Goal: Task Accomplishment & Management: Complete application form

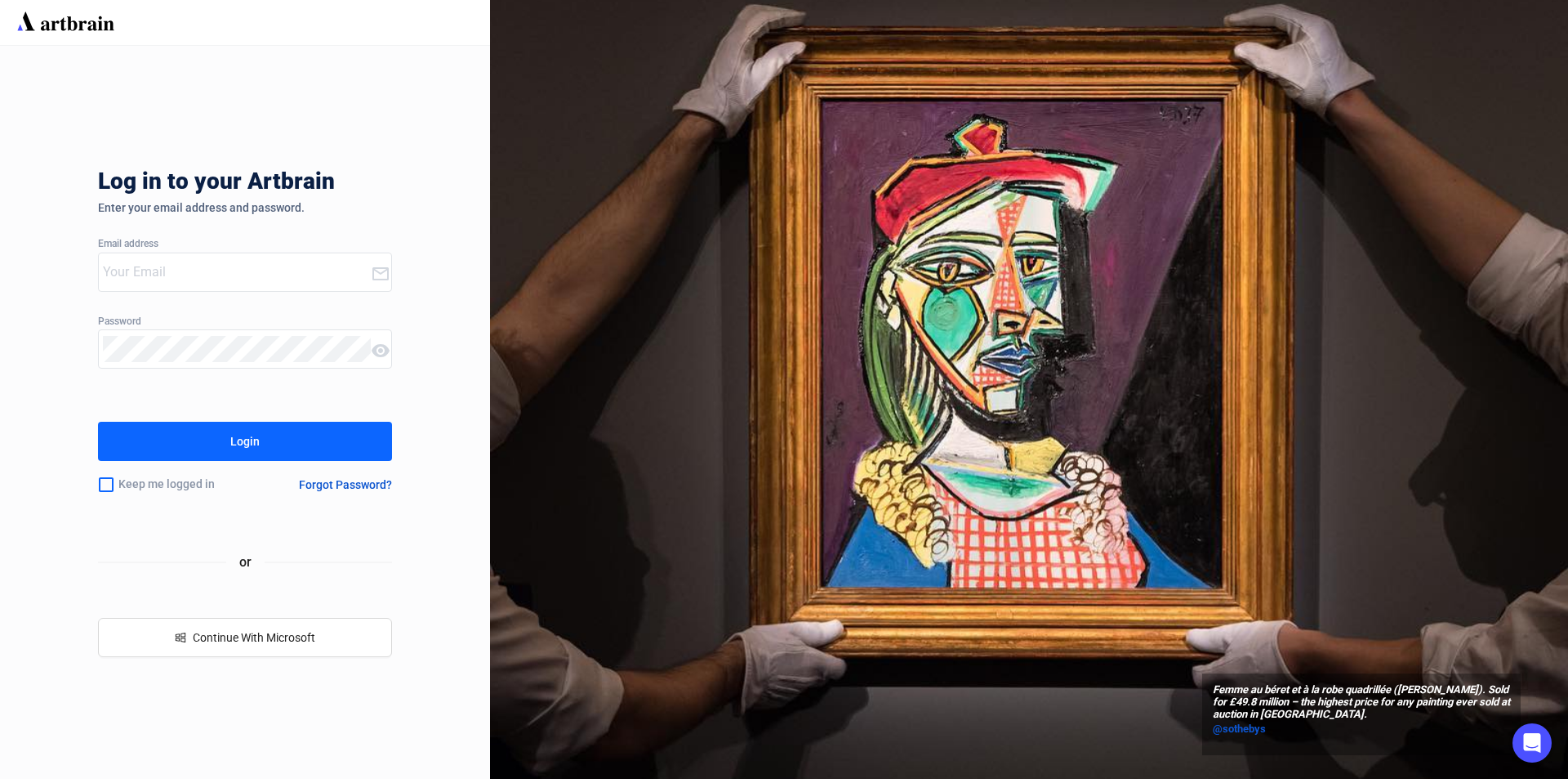
type input "[PERSON_NAME][EMAIL_ADDRESS][DOMAIN_NAME]"
click at [203, 446] on button "Login" at bounding box center [244, 441] width 294 height 40
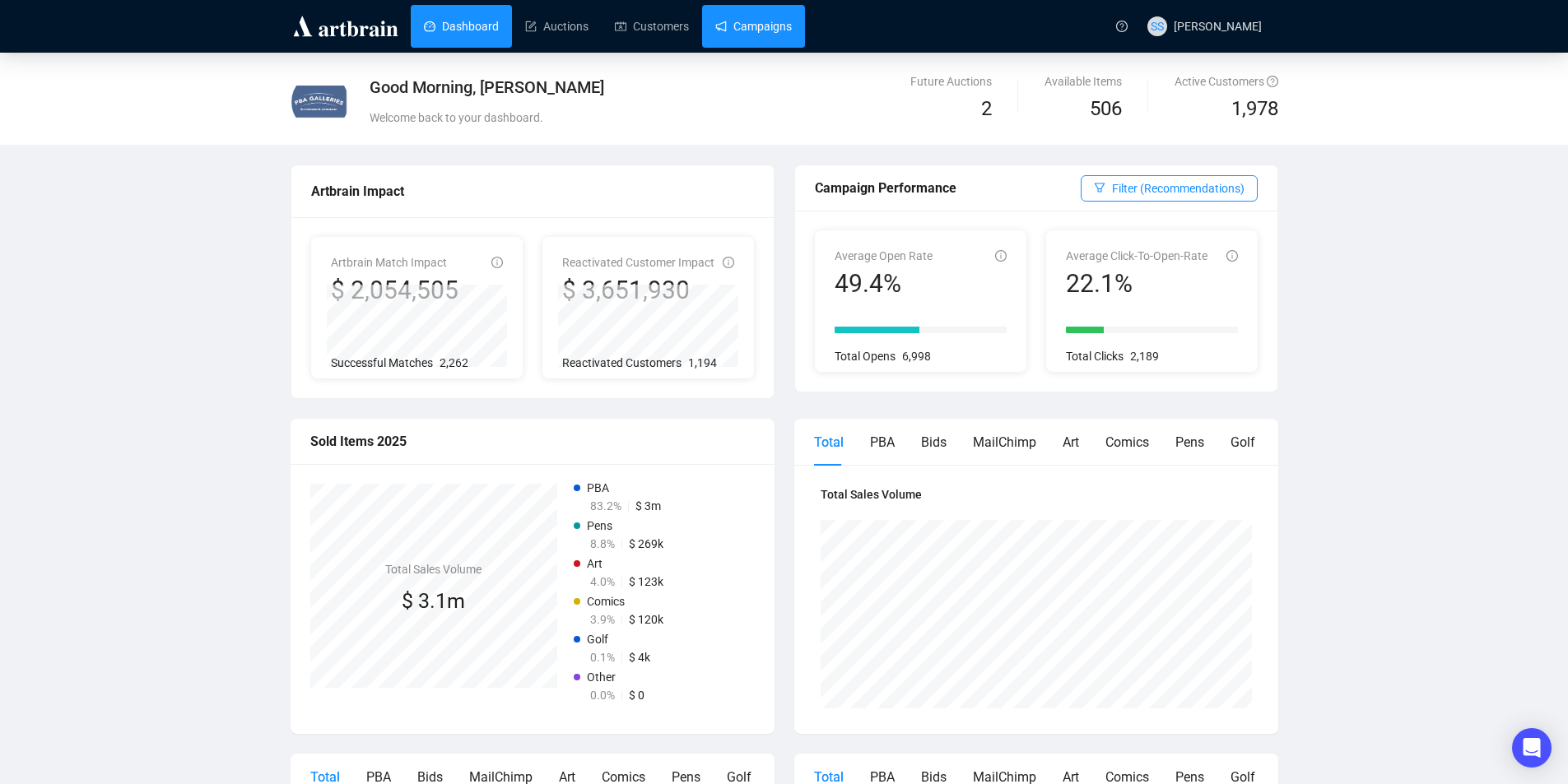
click at [753, 23] on link "Campaigns" at bounding box center [753, 26] width 77 height 43
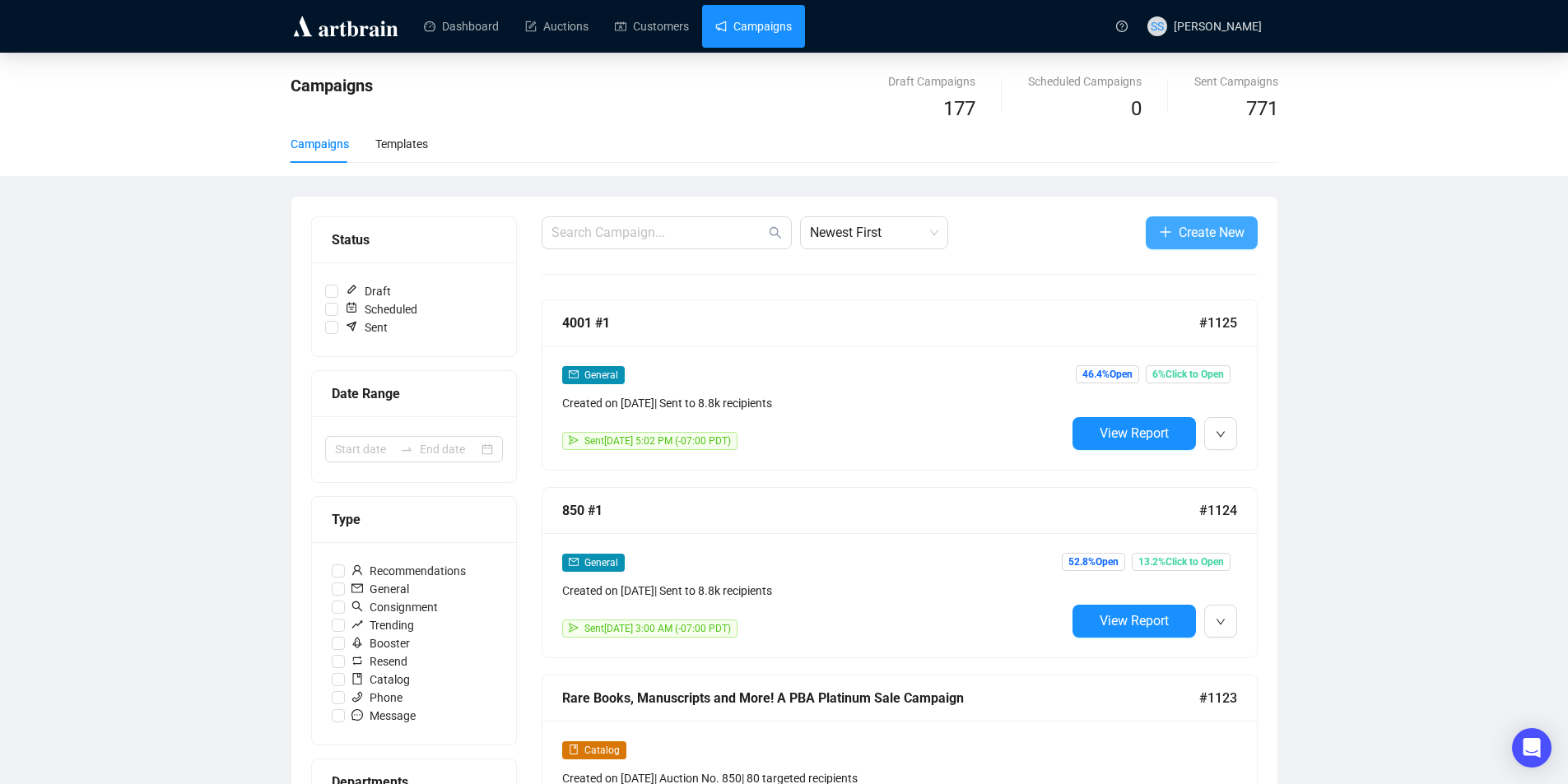
click at [1189, 233] on span "Create New" at bounding box center [1212, 232] width 66 height 20
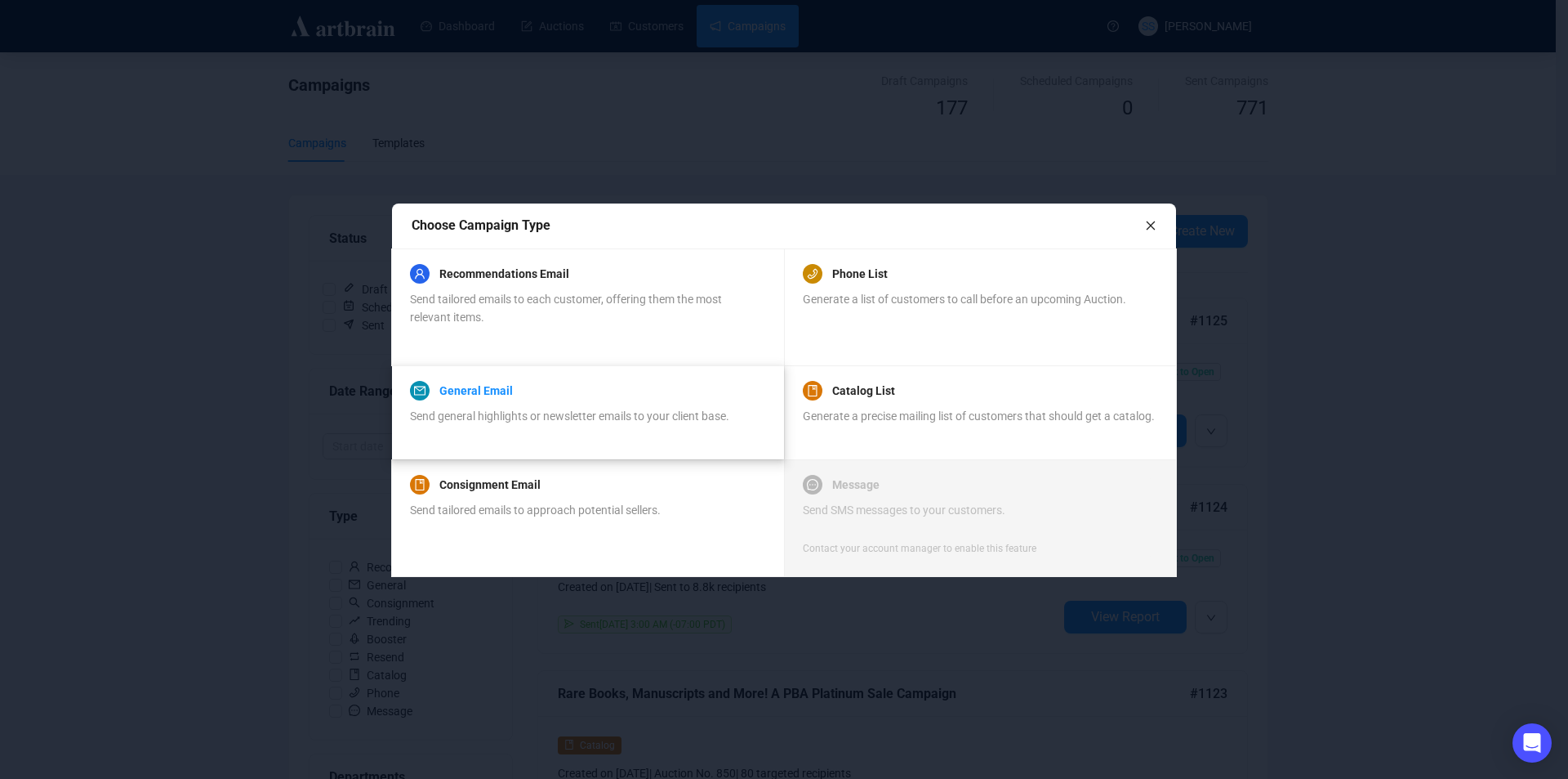
click at [481, 396] on link "General Email" at bounding box center [476, 390] width 73 height 19
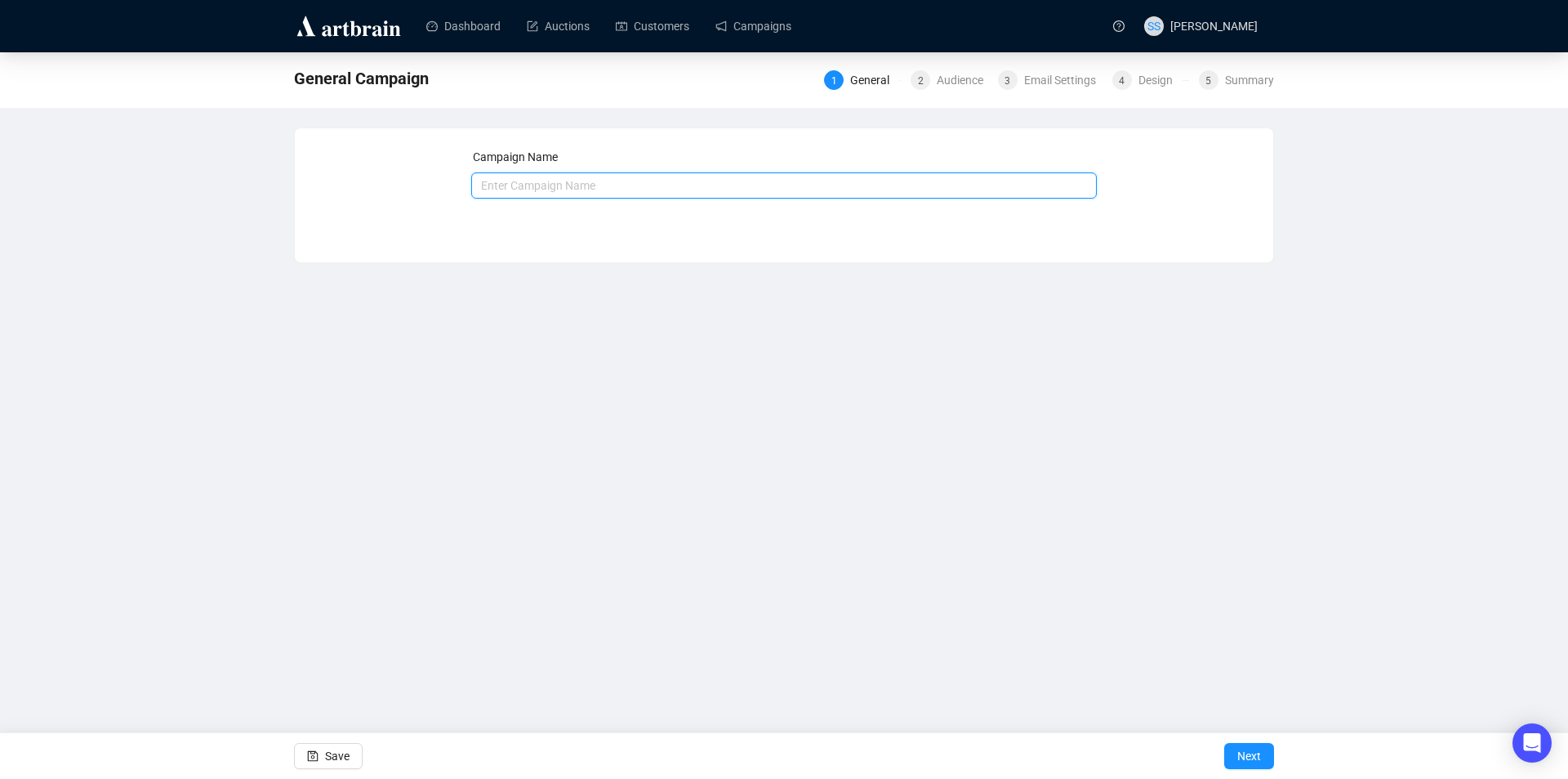
click at [552, 191] on input "text" at bounding box center [784, 185] width 626 height 26
type input "3048 #1"
click at [505, 315] on div "Dashboard Auctions Customers Campaigns SS [PERSON_NAME] General Campaign 1 Gene…" at bounding box center [784, 390] width 1568 height 779
drag, startPoint x: 1240, startPoint y: 754, endPoint x: 1022, endPoint y: 625, distance: 253.3
click at [1240, 754] on span "Next" at bounding box center [1249, 755] width 24 height 45
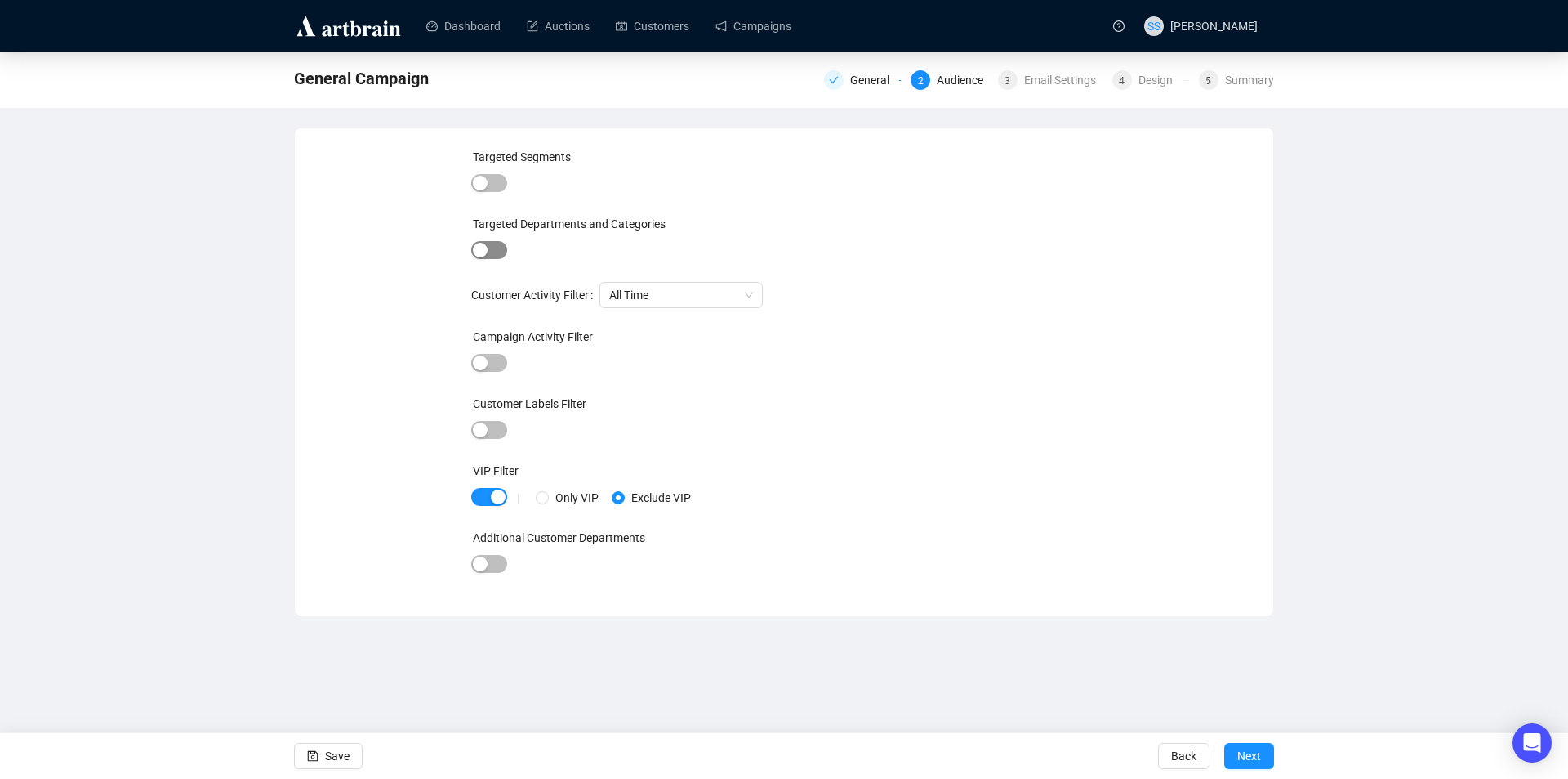
click at [497, 250] on span "button" at bounding box center [489, 249] width 36 height 18
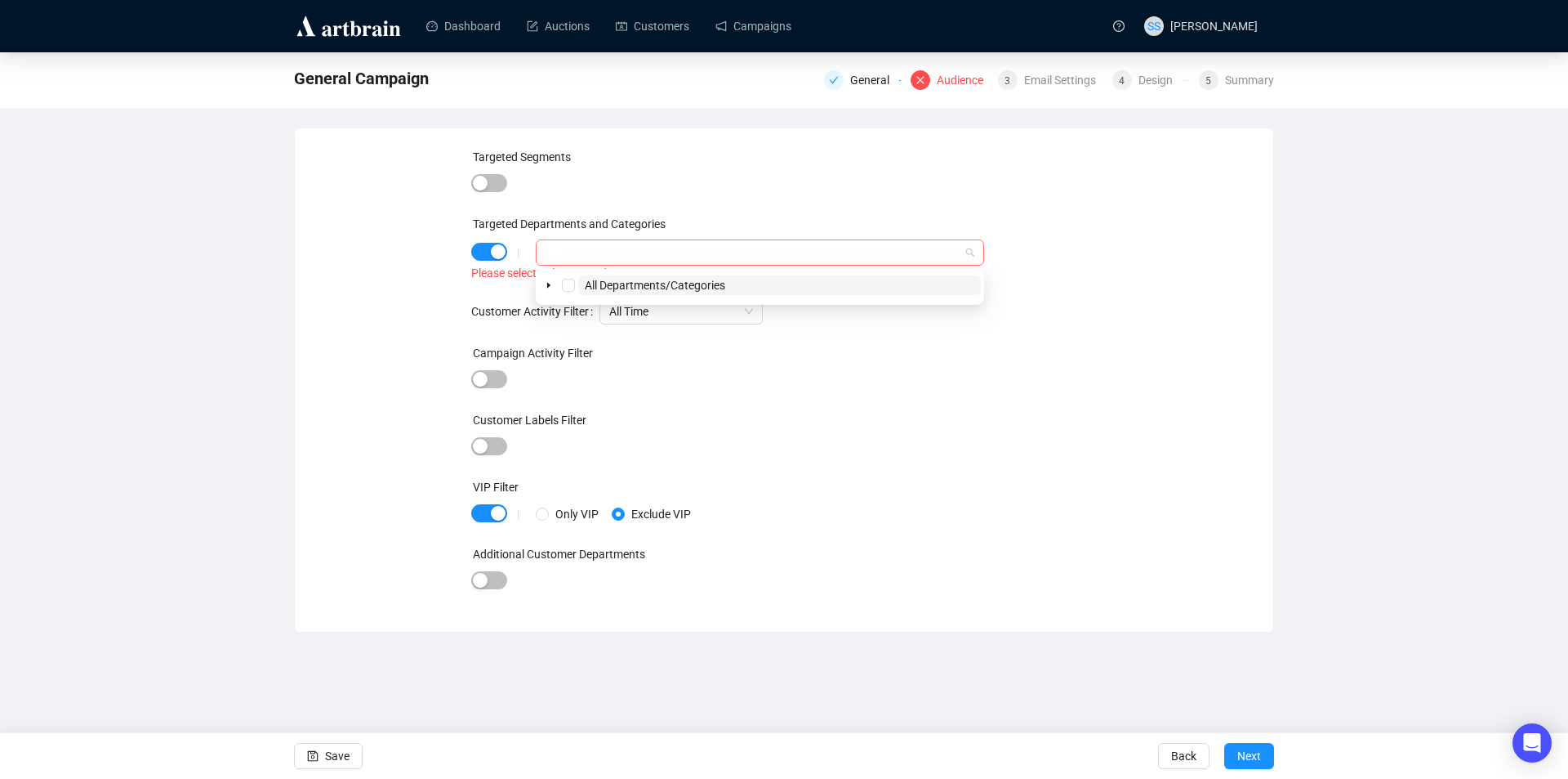
drag, startPoint x: 563, startPoint y: 242, endPoint x: 561, endPoint y: 251, distance: 9.2
click at [563, 244] on div at bounding box center [752, 252] width 425 height 23
click at [498, 175] on span "button" at bounding box center [489, 183] width 36 height 18
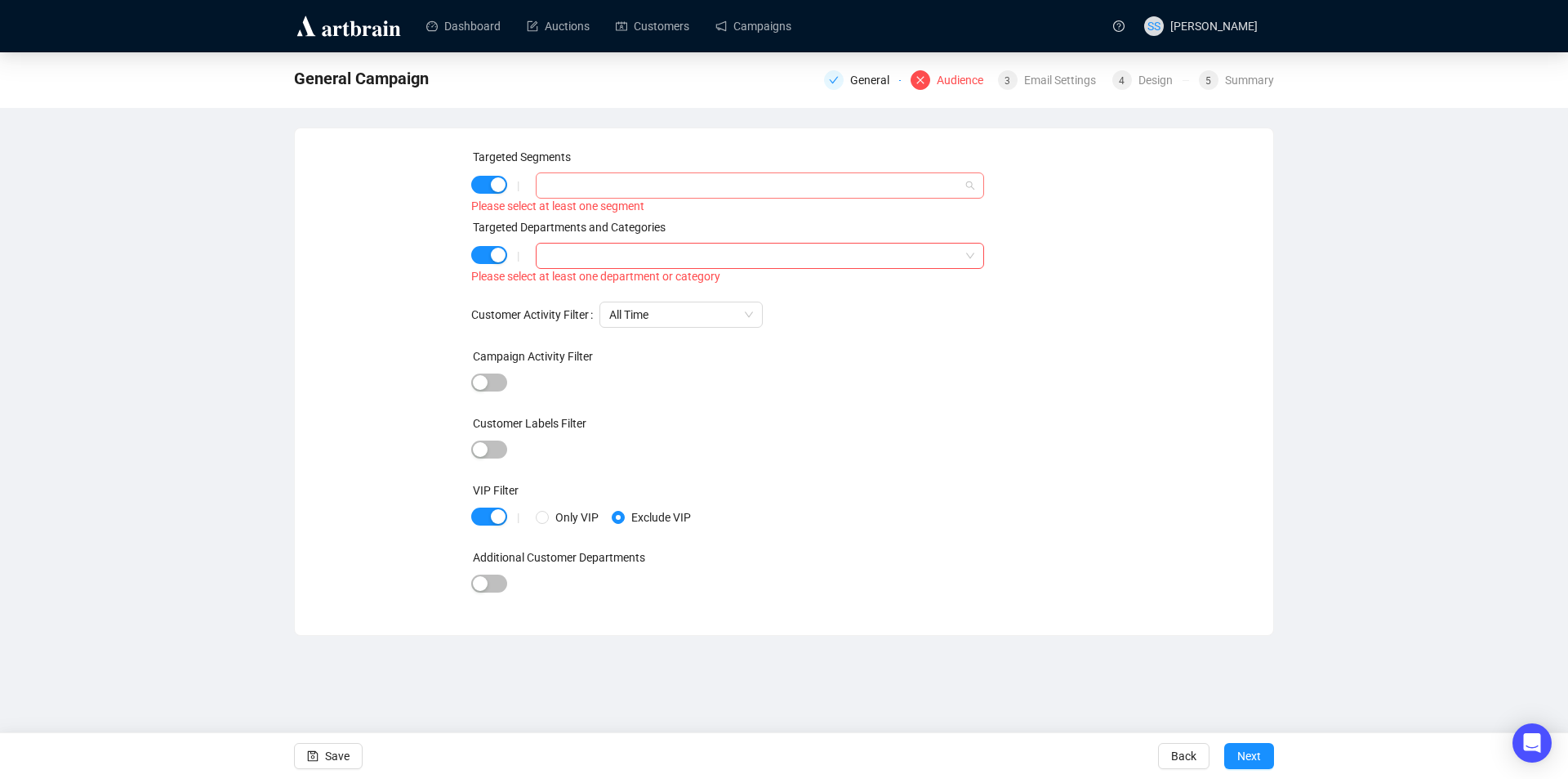
click at [553, 183] on div at bounding box center [752, 186] width 425 height 23
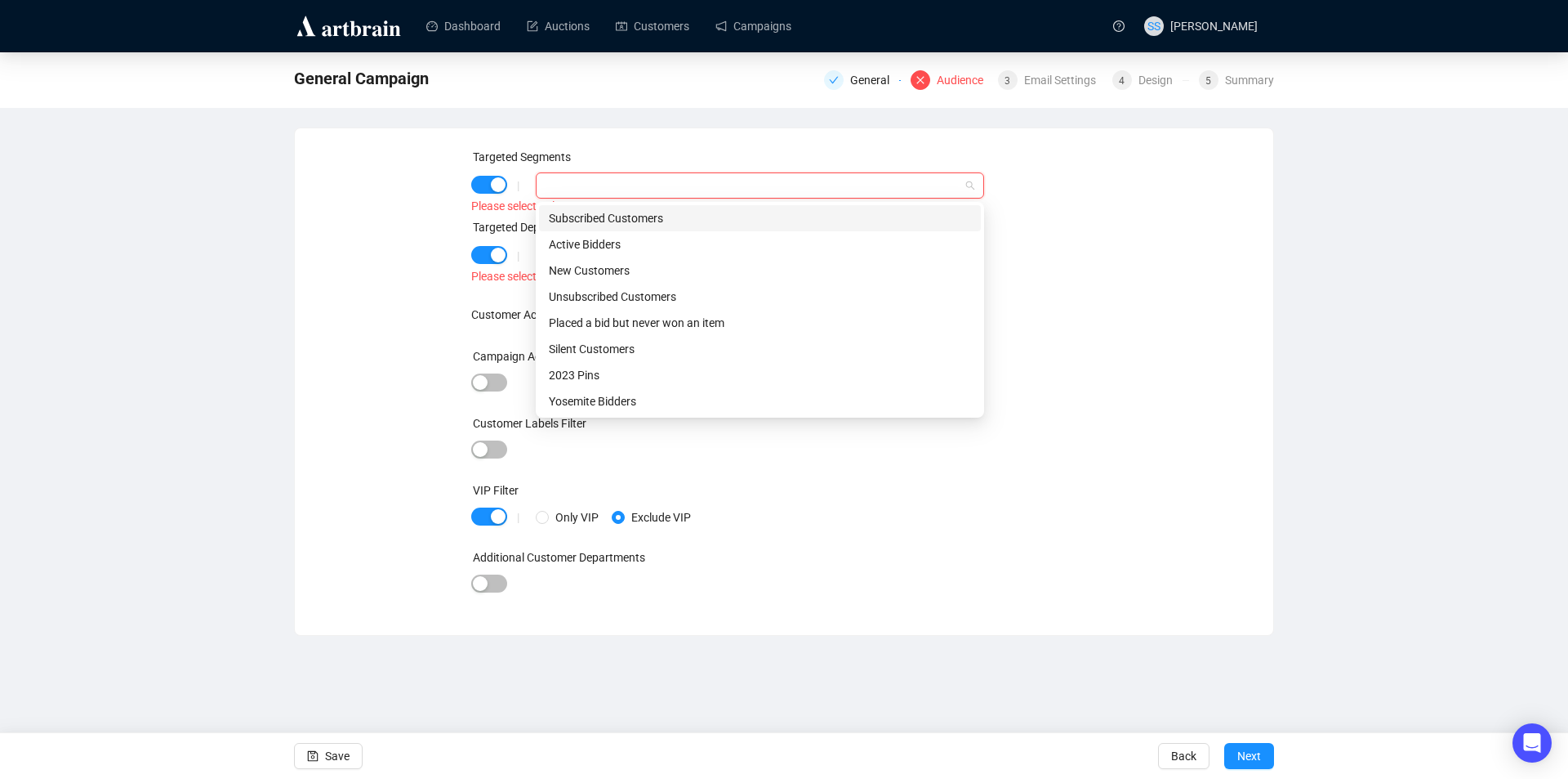
click at [615, 216] on div "Subscribed Customers" at bounding box center [759, 217] width 422 height 18
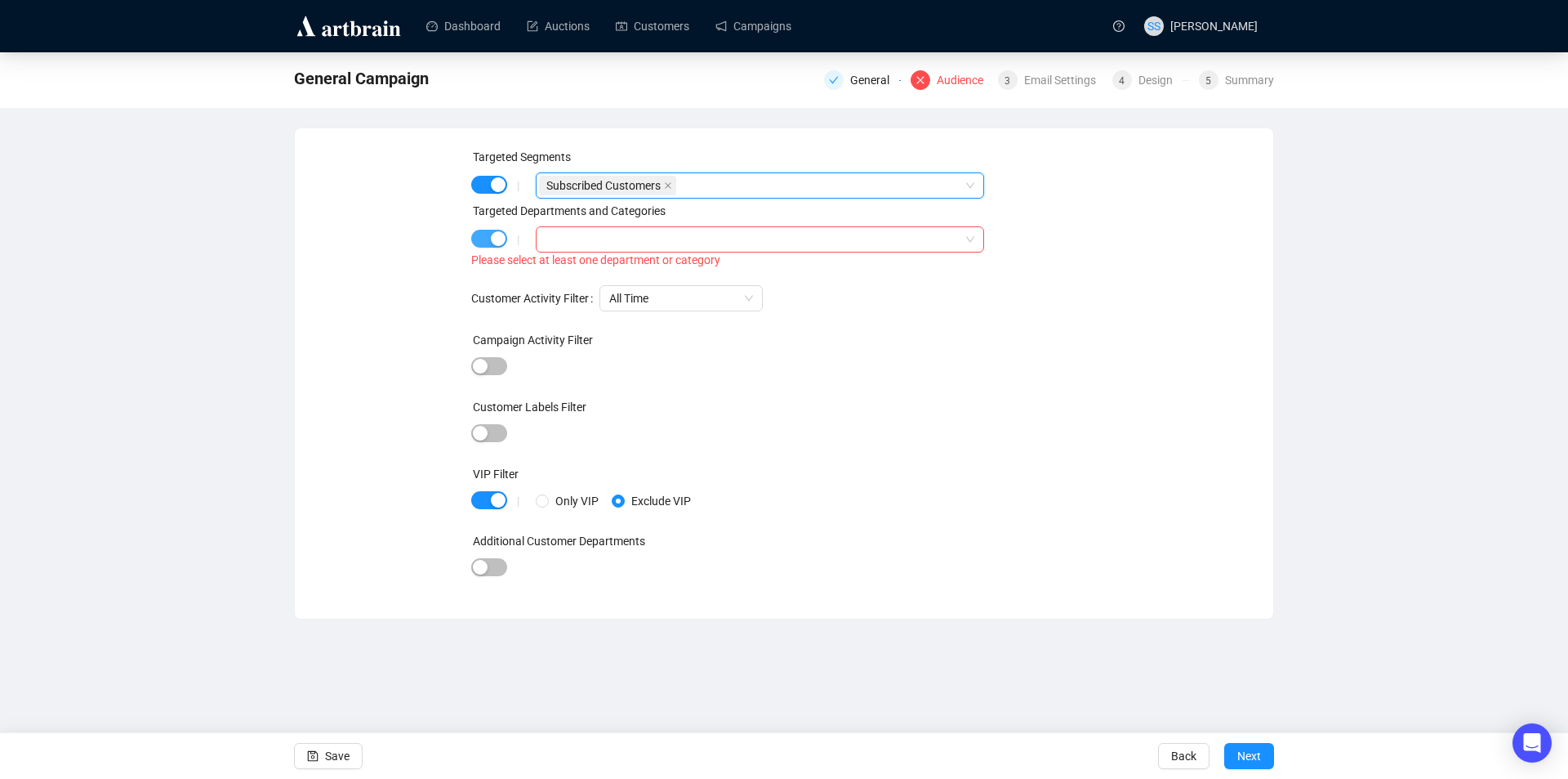
click at [481, 241] on span "button" at bounding box center [489, 239] width 36 height 18
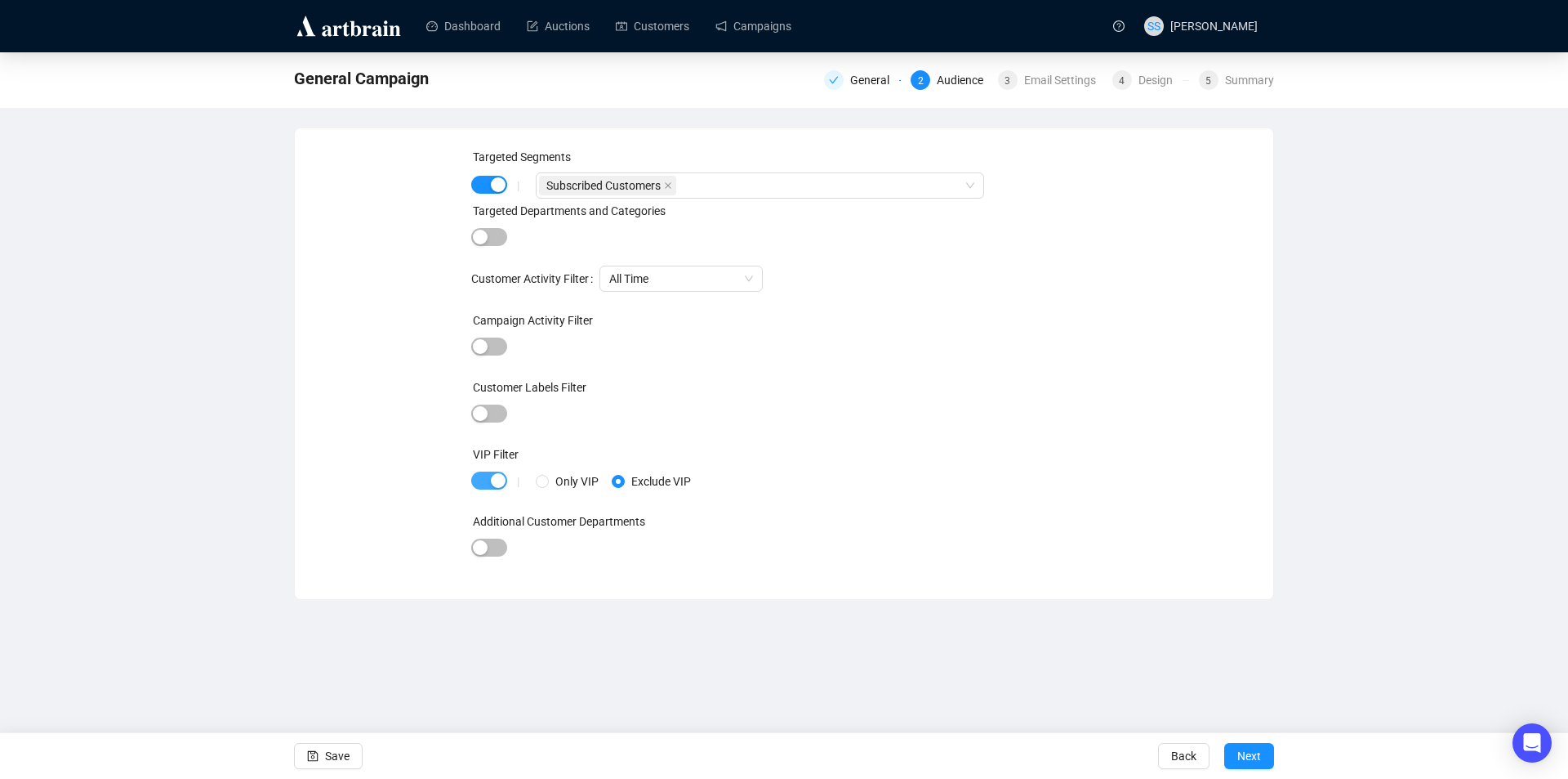
click at [479, 476] on span "button" at bounding box center [489, 480] width 36 height 18
click at [1245, 754] on span "Next" at bounding box center [1249, 755] width 24 height 45
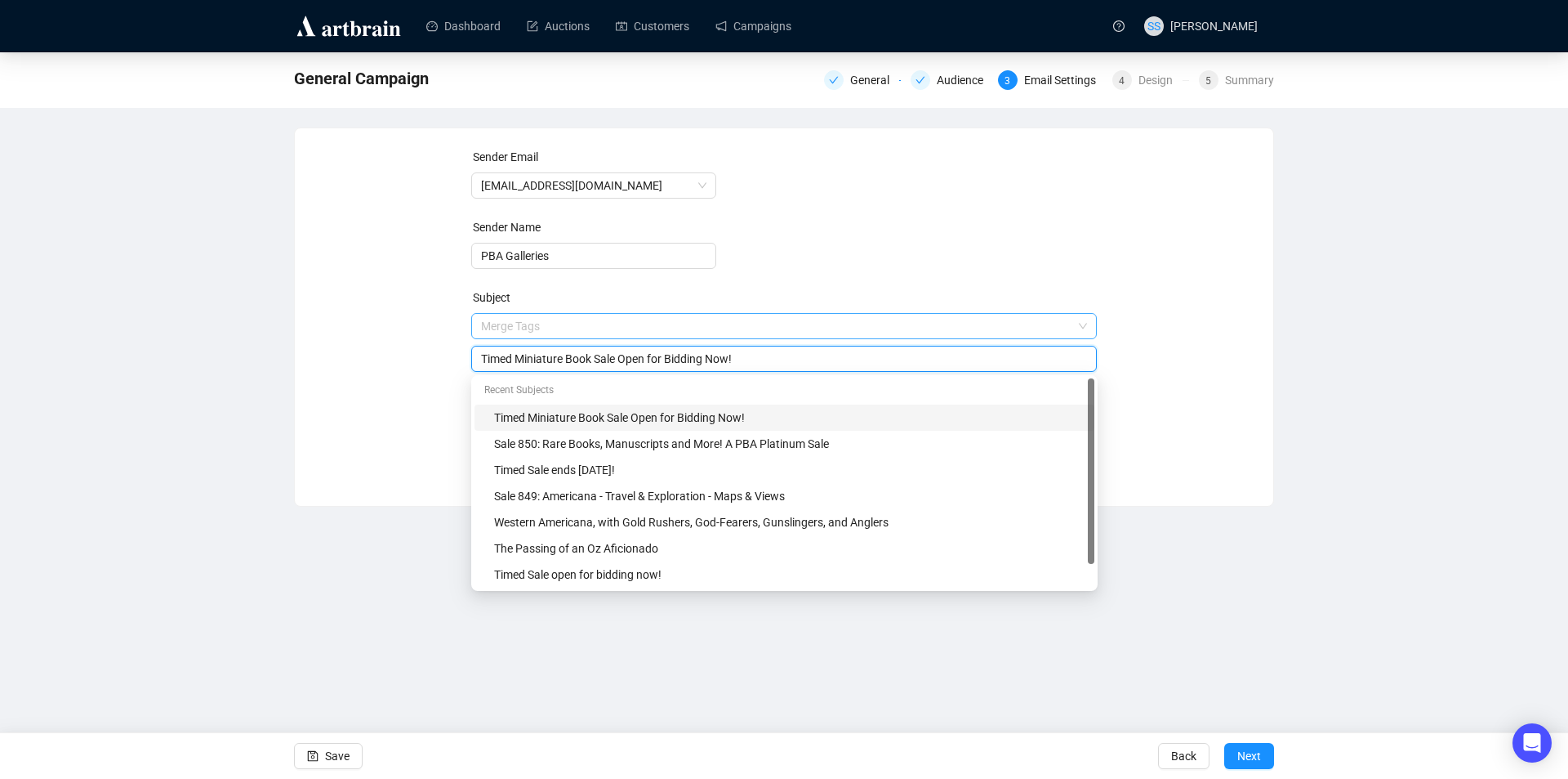
drag, startPoint x: 775, startPoint y: 330, endPoint x: 682, endPoint y: 330, distance: 93.0
click at [682, 330] on span "Merge Tags Timed Miniature Book Sale Open for Bidding Now!" at bounding box center [784, 342] width 626 height 45
click at [602, 327] on input "search" at bounding box center [777, 326] width 592 height 24
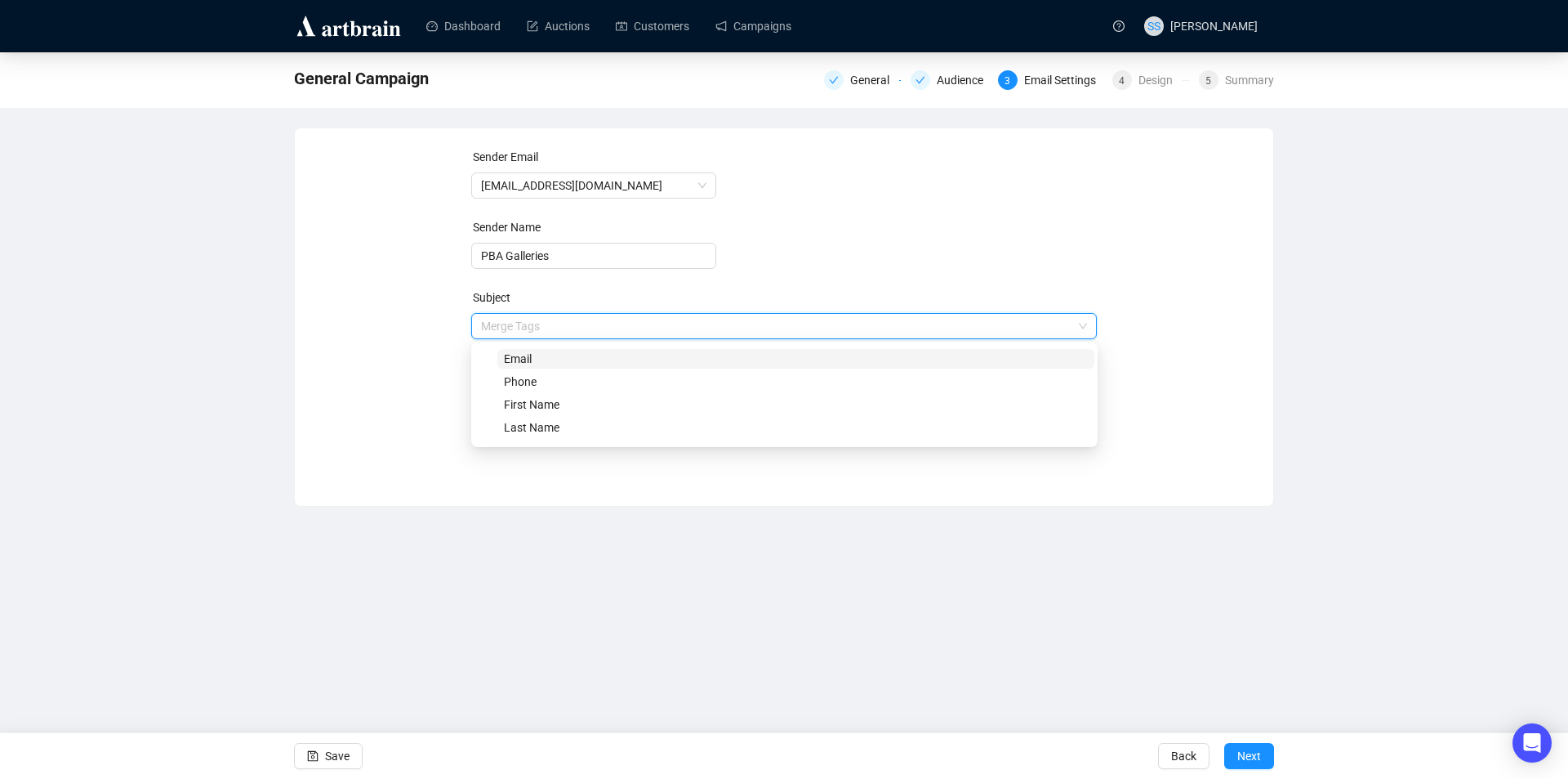
click at [601, 327] on input "search" at bounding box center [777, 326] width 592 height 24
click at [531, 329] on input "search" at bounding box center [777, 326] width 592 height 24
click at [746, 366] on input "Timed Miniature Book Sale Open for Bidding Now!" at bounding box center [784, 359] width 607 height 18
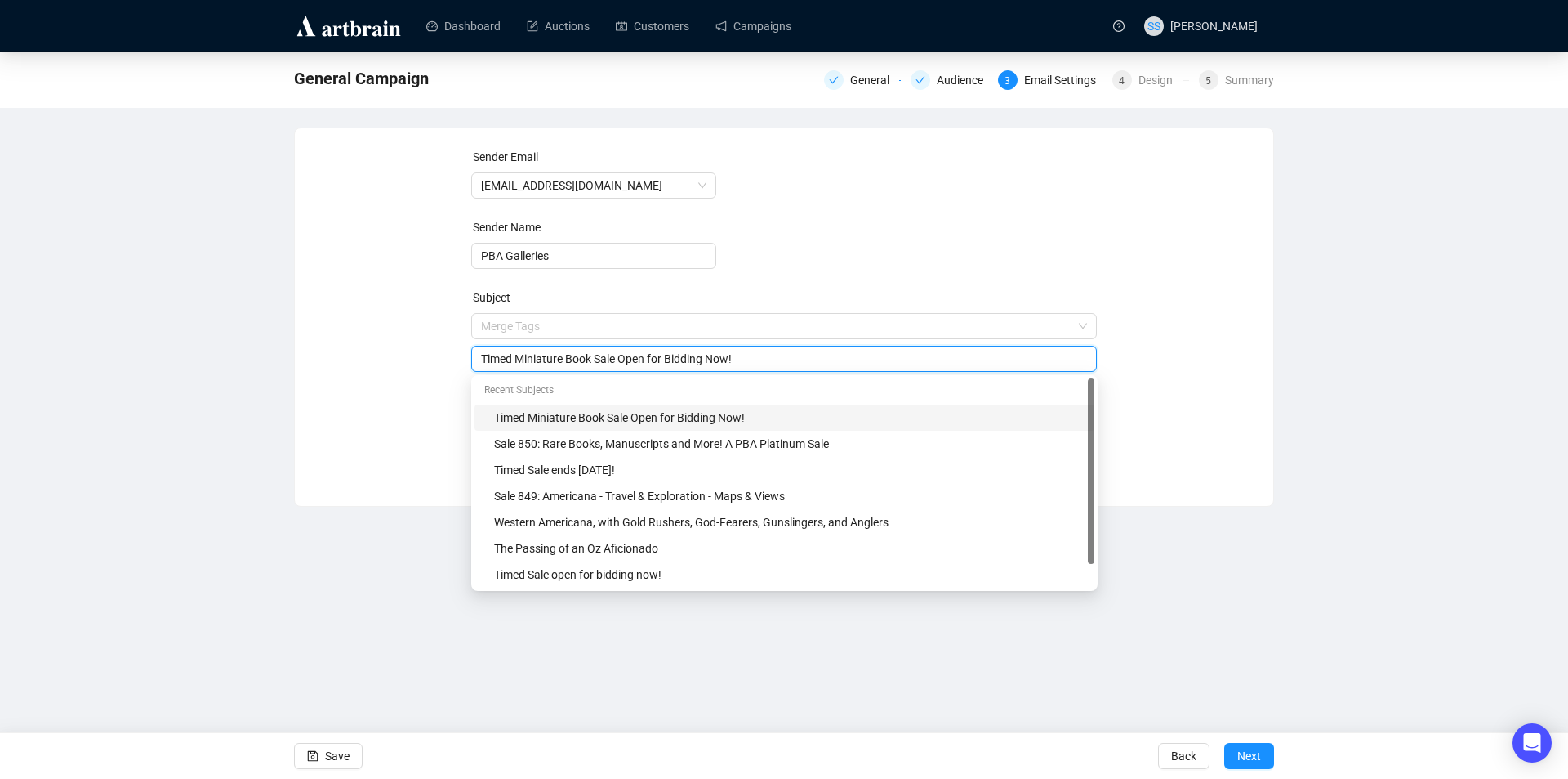
drag, startPoint x: 743, startPoint y: 363, endPoint x: 473, endPoint y: 368, distance: 270.0
click at [474, 371] on div "Timed Miniature Book Sale Open for Bidding Now!" at bounding box center [784, 359] width 626 height 26
paste input "Sale 3048: Fine Pens"
type input "Sale 3048: Fine Pens"
click at [353, 354] on div "Sender Email [EMAIL_ADDRESS][DOMAIN_NAME] Sender Name PBA Galleries Subject Mer…" at bounding box center [784, 304] width 939 height 314
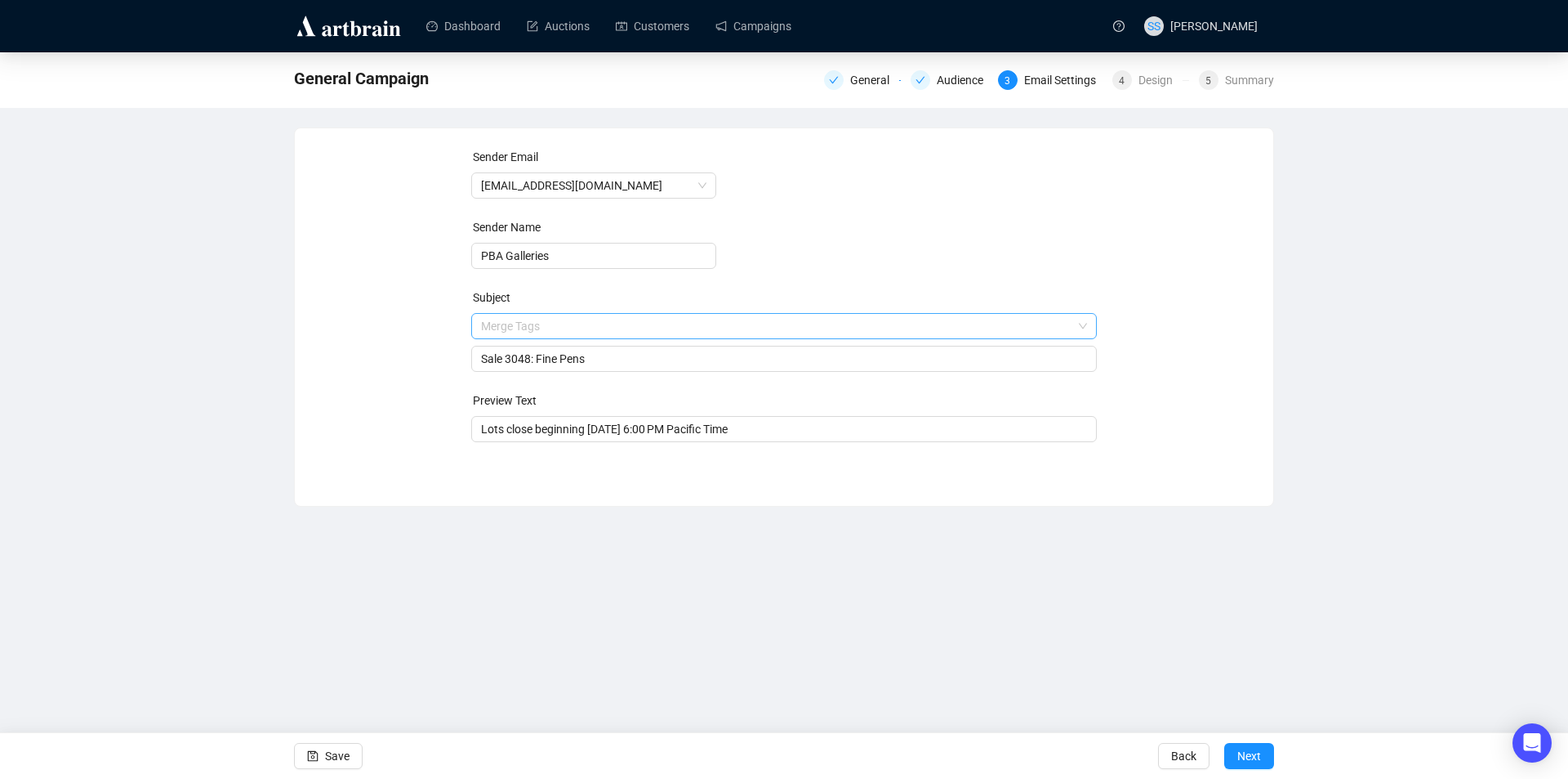
click at [1084, 323] on span at bounding box center [784, 326] width 607 height 24
click at [924, 238] on form "Sender Email [EMAIL_ADDRESS][DOMAIN_NAME] Sender Name PBA Galleries Subject Mer…" at bounding box center [784, 295] width 626 height 294
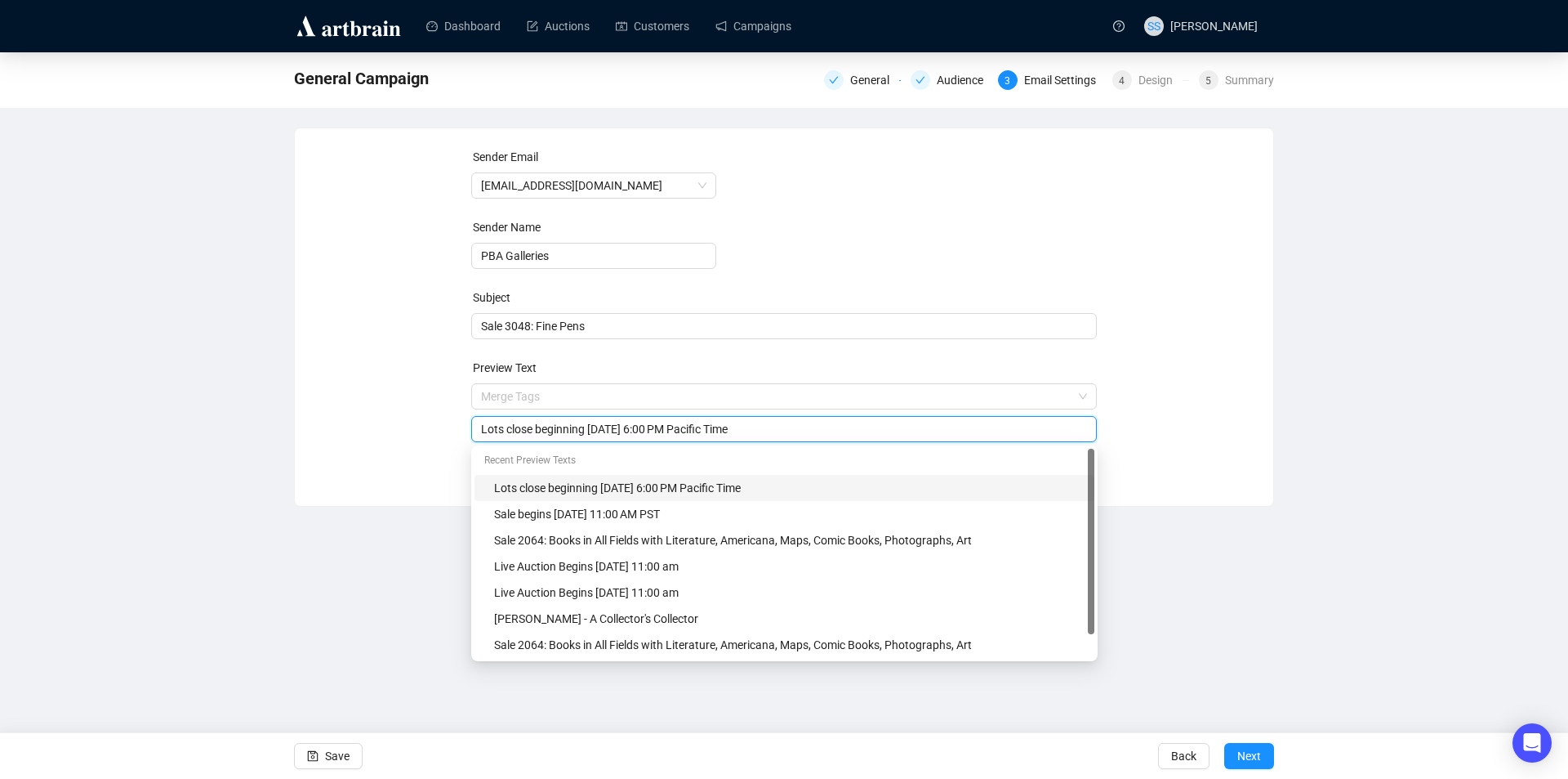
drag, startPoint x: 817, startPoint y: 422, endPoint x: 395, endPoint y: 403, distance: 422.4
click at [395, 403] on div "Sender Email [EMAIL_ADDRESS][DOMAIN_NAME] Sender Name PBA Galleries Subject Sal…" at bounding box center [784, 304] width 939 height 314
paste input "[DATE] 11:00 AM PST"
drag, startPoint x: 557, startPoint y: 426, endPoint x: 542, endPoint y: 430, distance: 15.5
click at [542, 430] on input "Sale begins [DATE] 11:00 AM PST" at bounding box center [784, 429] width 607 height 18
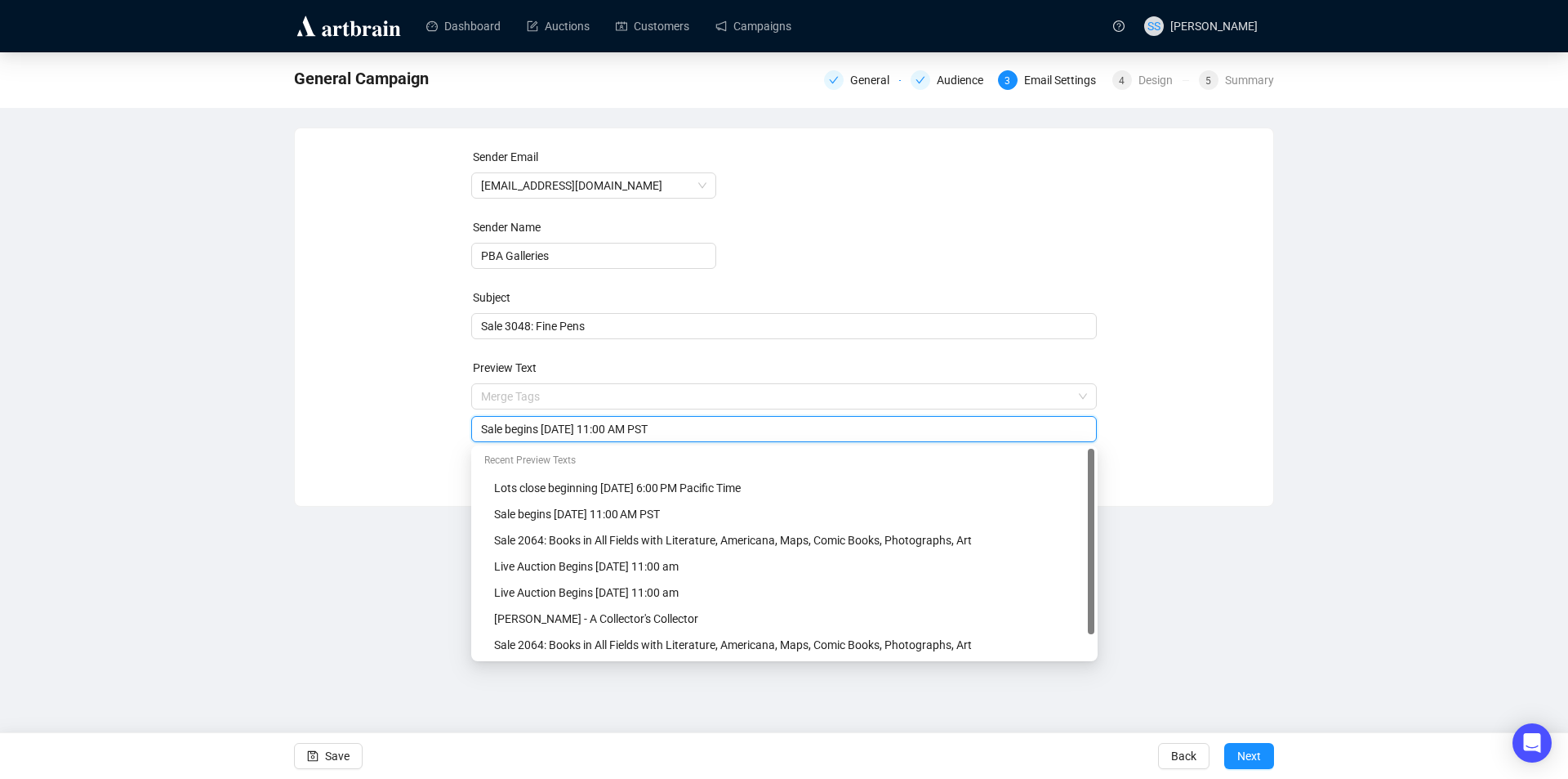
click at [615, 419] on div "Sale begins [DATE] 11:00 AM PST" at bounding box center [784, 428] width 626 height 26
click at [614, 427] on input "Sale begins [DATE] 11:00 AM PST" at bounding box center [784, 429] width 607 height 18
type input "Sale begins [DATE] 11:00 AM PST"
click at [347, 370] on div "Sender Email [EMAIL_ADDRESS][DOMAIN_NAME] Sender Name PBA Galleries Subject Sal…" at bounding box center [784, 304] width 939 height 314
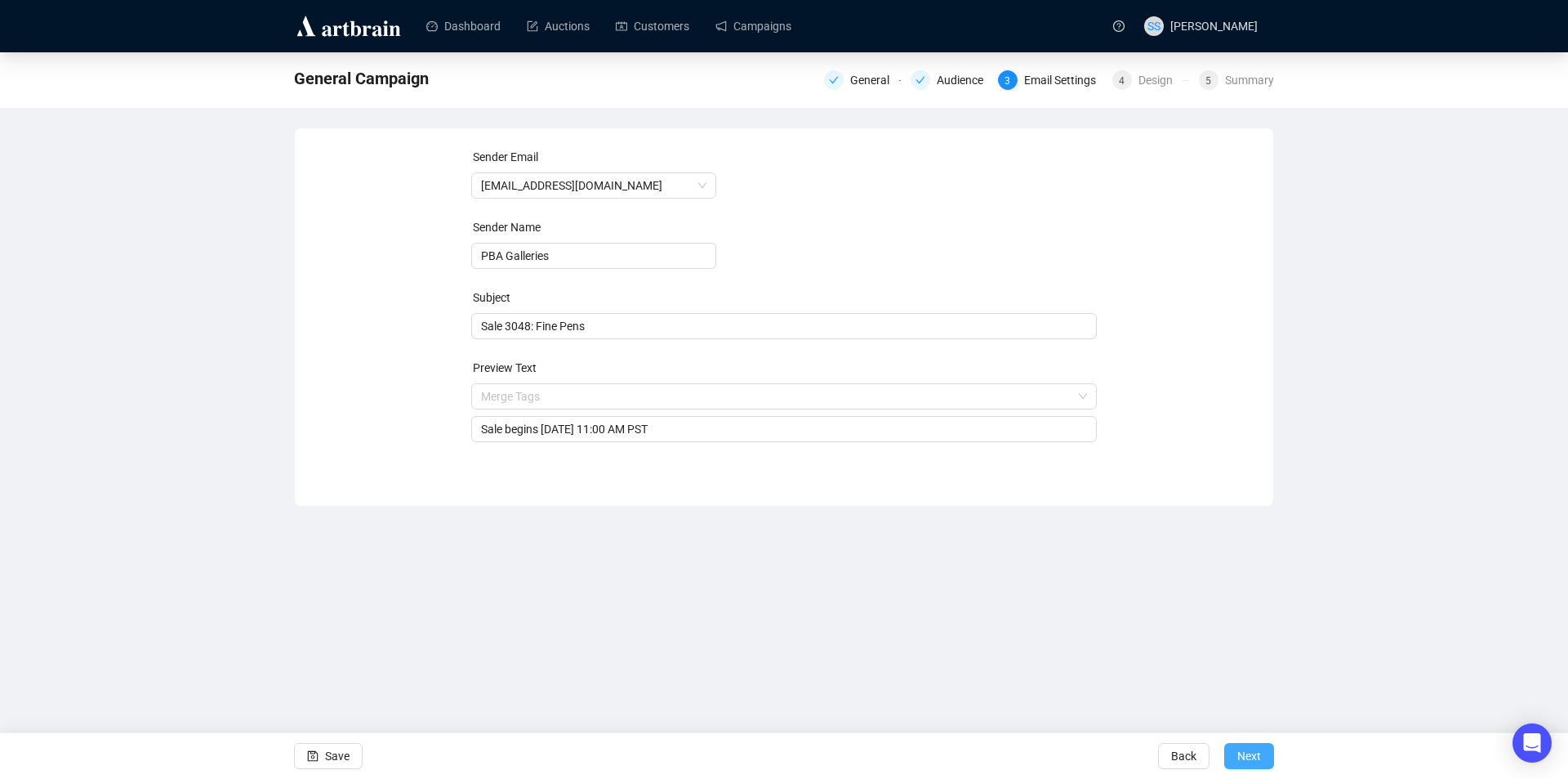
click at [1251, 755] on span "Next" at bounding box center [1249, 755] width 24 height 45
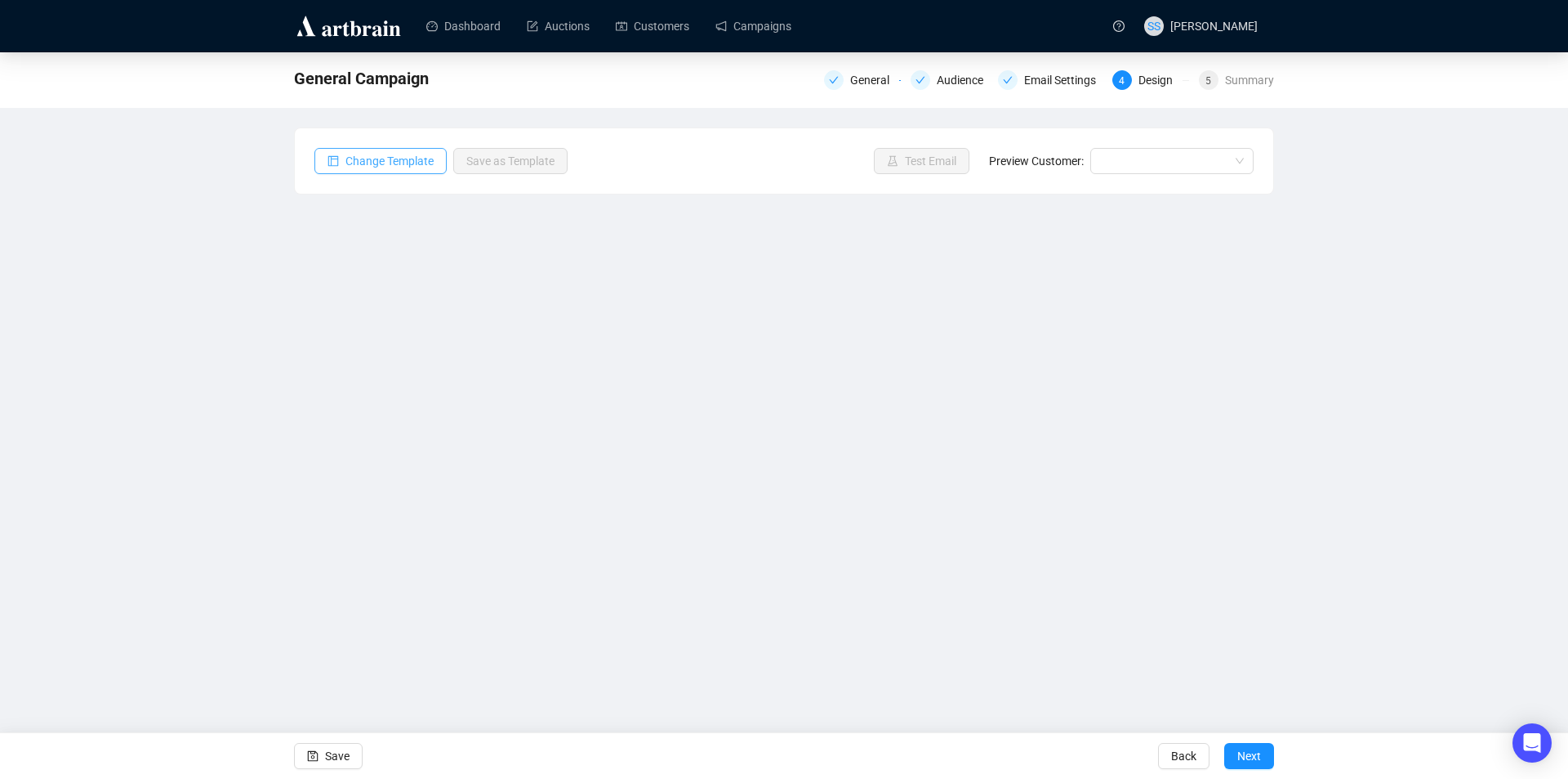
click at [360, 158] on span "Change Template" at bounding box center [389, 160] width 88 height 18
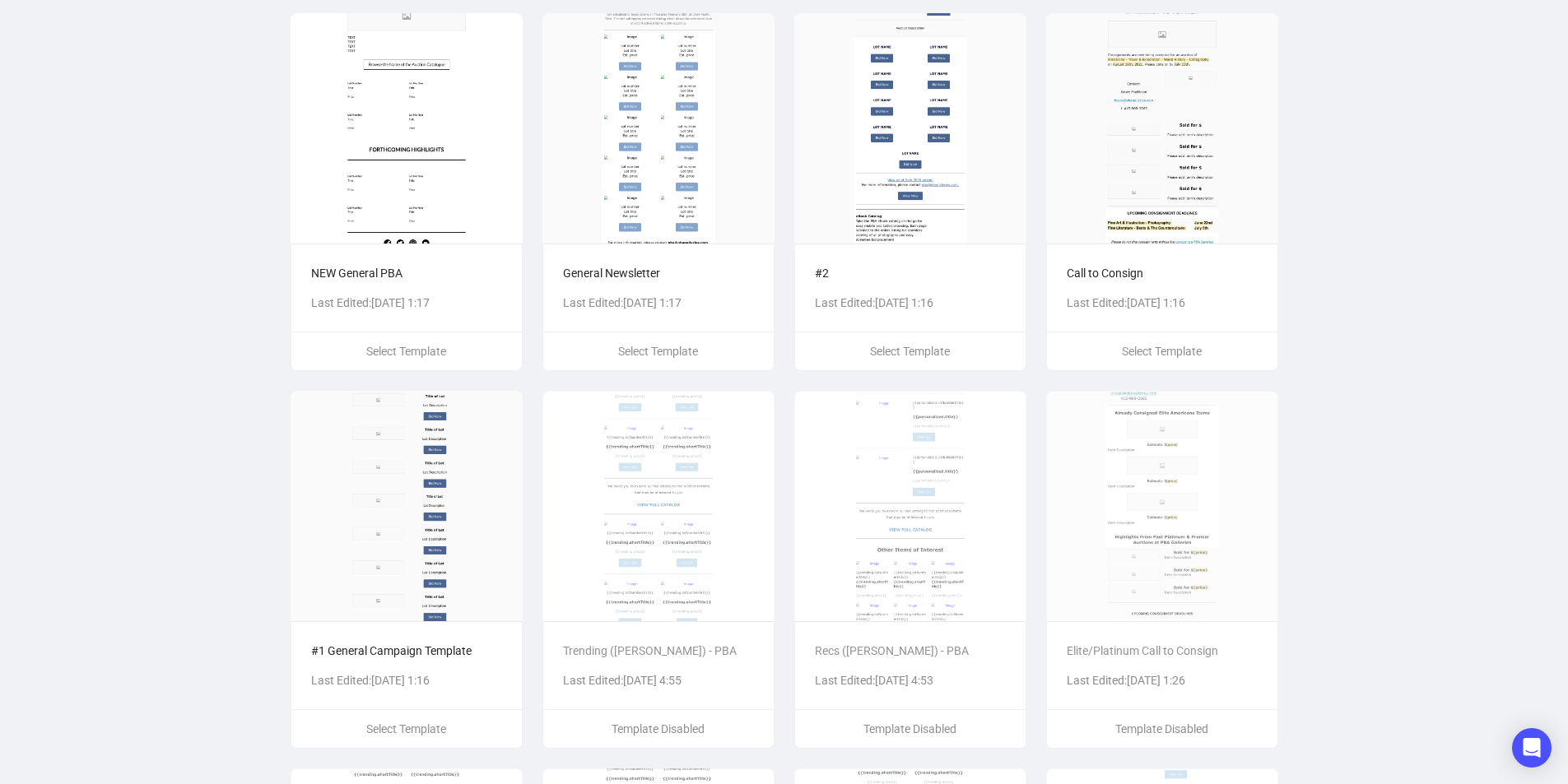
scroll to position [493, 0]
drag, startPoint x: 402, startPoint y: 730, endPoint x: 402, endPoint y: 720, distance: 10.0
click at [402, 728] on span "Select Template" at bounding box center [406, 728] width 80 height 14
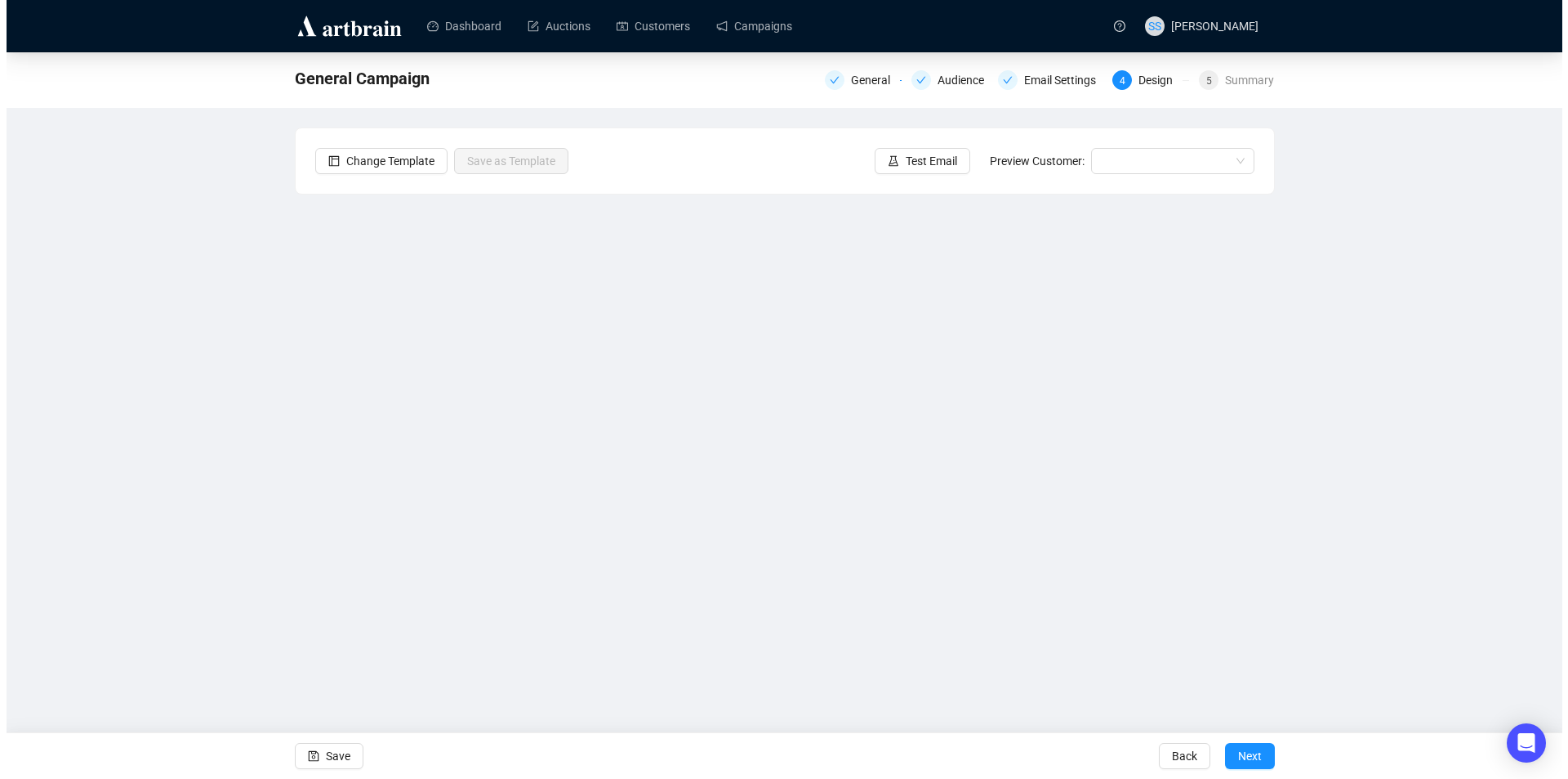
scroll to position [0, 0]
click at [1373, 543] on div "General Campaign General Audience Email Settings 4 Design 5 Summary Change Temp…" at bounding box center [784, 364] width 1568 height 625
click at [292, 341] on div "General Campaign General Audience Email Settings 4 Design 5 Summary Change Temp…" at bounding box center [784, 364] width 1568 height 625
click at [262, 445] on div "General Campaign General Audience Email Settings 4 Design 5 Summary Change Temp…" at bounding box center [784, 364] width 1568 height 625
click at [1451, 522] on div "General Campaign General Audience Email Settings 4 Design 5 Summary Change Temp…" at bounding box center [784, 364] width 1568 height 625
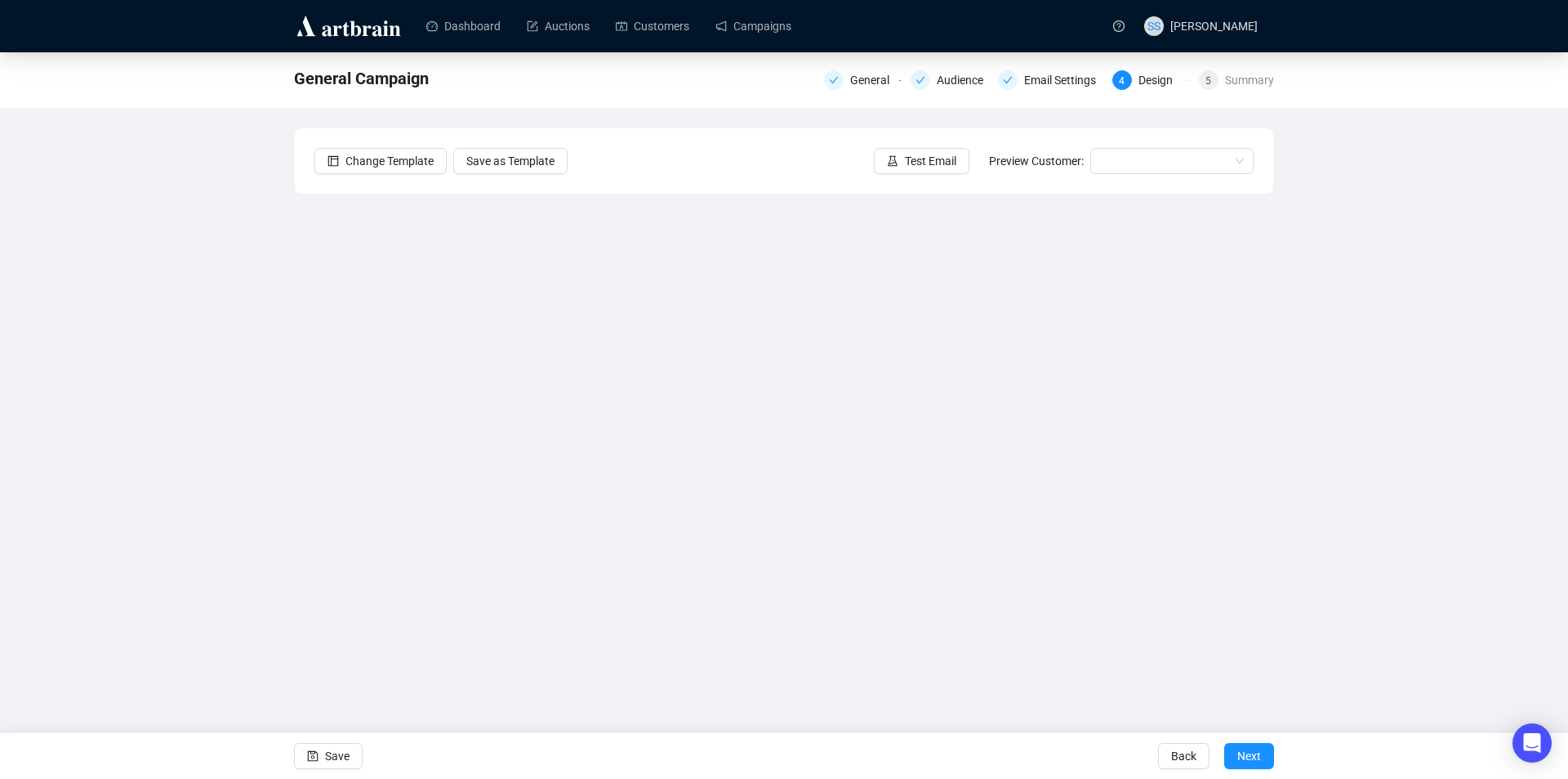
click at [162, 293] on div "General Campaign General Audience Email Settings 4 Design 5 Summary Change Temp…" at bounding box center [784, 364] width 1568 height 625
click at [1387, 538] on div "General Campaign General Audience Email Settings 4 Design 5 Summary Change Temp…" at bounding box center [784, 364] width 1568 height 625
click at [140, 401] on div "General Campaign General Audience Email Settings 4 Design 5 Summary Change Temp…" at bounding box center [784, 364] width 1568 height 625
click at [1375, 551] on div "General Campaign General Audience Email Settings 4 Design 5 Summary Change Temp…" at bounding box center [784, 364] width 1568 height 625
click at [1438, 563] on div "General Campaign General Audience Email Settings 4 Design 5 Summary Change Temp…" at bounding box center [784, 364] width 1568 height 625
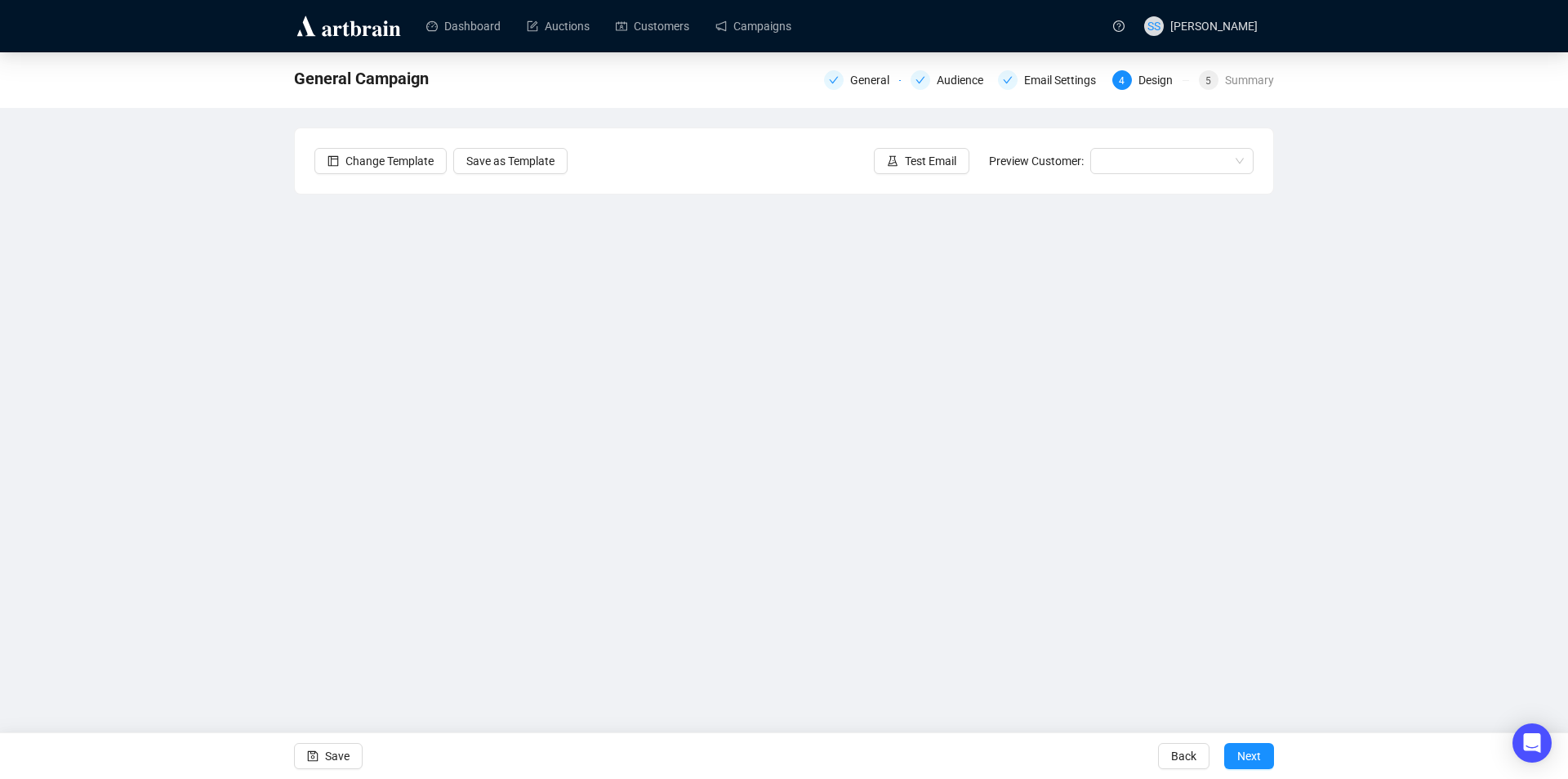
click at [1426, 521] on div "General Campaign General Audience Email Settings 4 Design 5 Summary Change Temp…" at bounding box center [784, 364] width 1568 height 625
click at [249, 454] on div "General Campaign General Audience Email Settings 4 Design 5 Summary Change Temp…" at bounding box center [784, 364] width 1568 height 625
click at [1490, 548] on div "General Campaign General Audience Email Settings 4 Design 5 Summary Change Temp…" at bounding box center [784, 364] width 1568 height 625
click at [1504, 544] on div "General Campaign General Audience Email Settings 4 Design 5 Summary Change Temp…" at bounding box center [784, 364] width 1568 height 625
click at [1303, 389] on div "General Campaign General Audience Email Settings 4 Design 5 Summary Change Temp…" at bounding box center [784, 364] width 1568 height 625
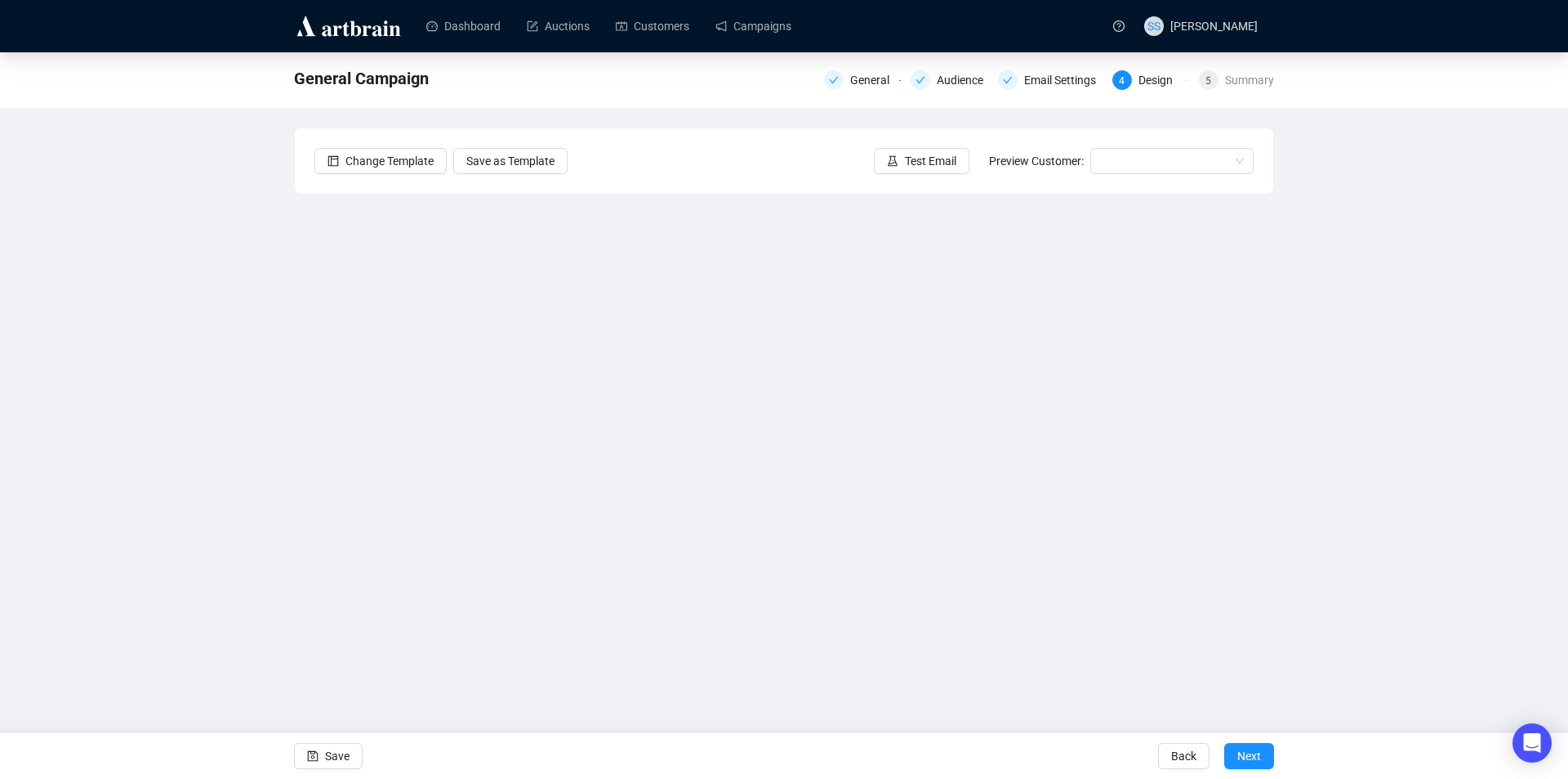
click at [1370, 352] on div "General Campaign General Audience Email Settings 4 Design 5 Summary Change Temp…" at bounding box center [784, 364] width 1568 height 625
click at [337, 753] on span "Save" at bounding box center [336, 755] width 24 height 45
click at [285, 315] on div "3048 #1 General Audience Email Settings 4 Design 5 Summary Change Template Save…" at bounding box center [784, 364] width 1568 height 625
click at [318, 757] on icon "save" at bounding box center [313, 756] width 11 height 11
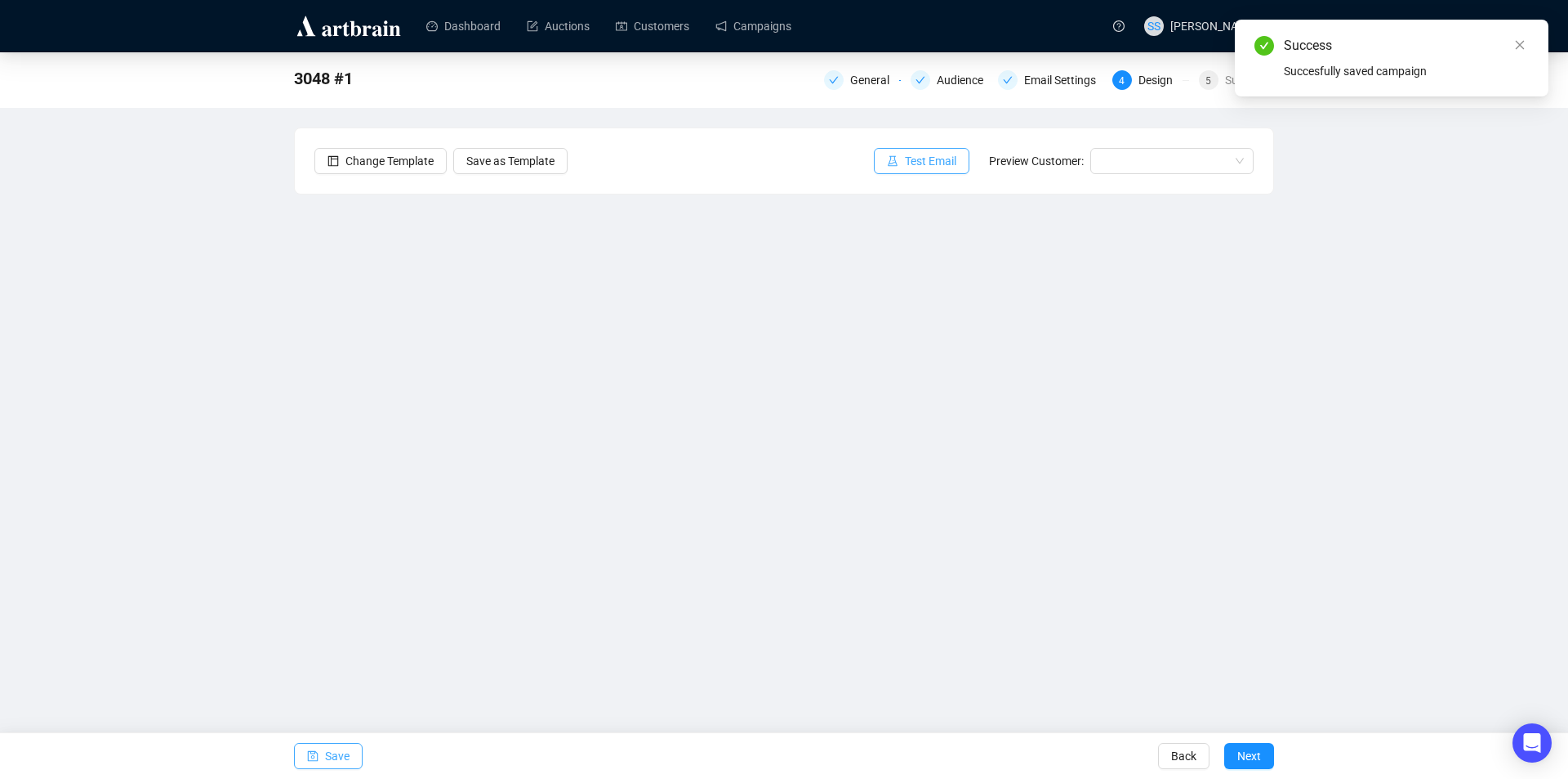
click at [933, 159] on span "Test Email" at bounding box center [930, 160] width 51 height 18
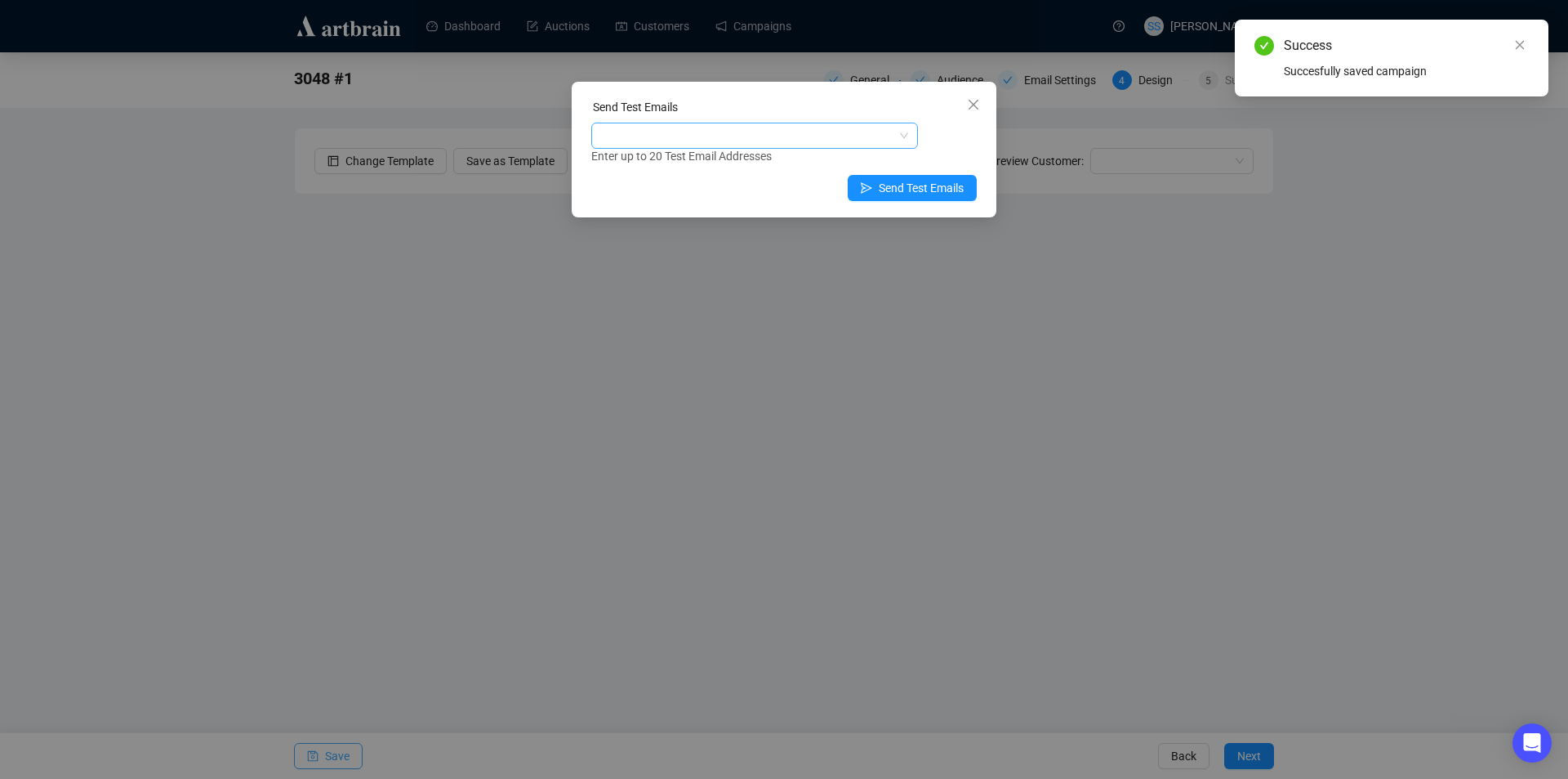
click at [654, 136] on div at bounding box center [747, 136] width 303 height 23
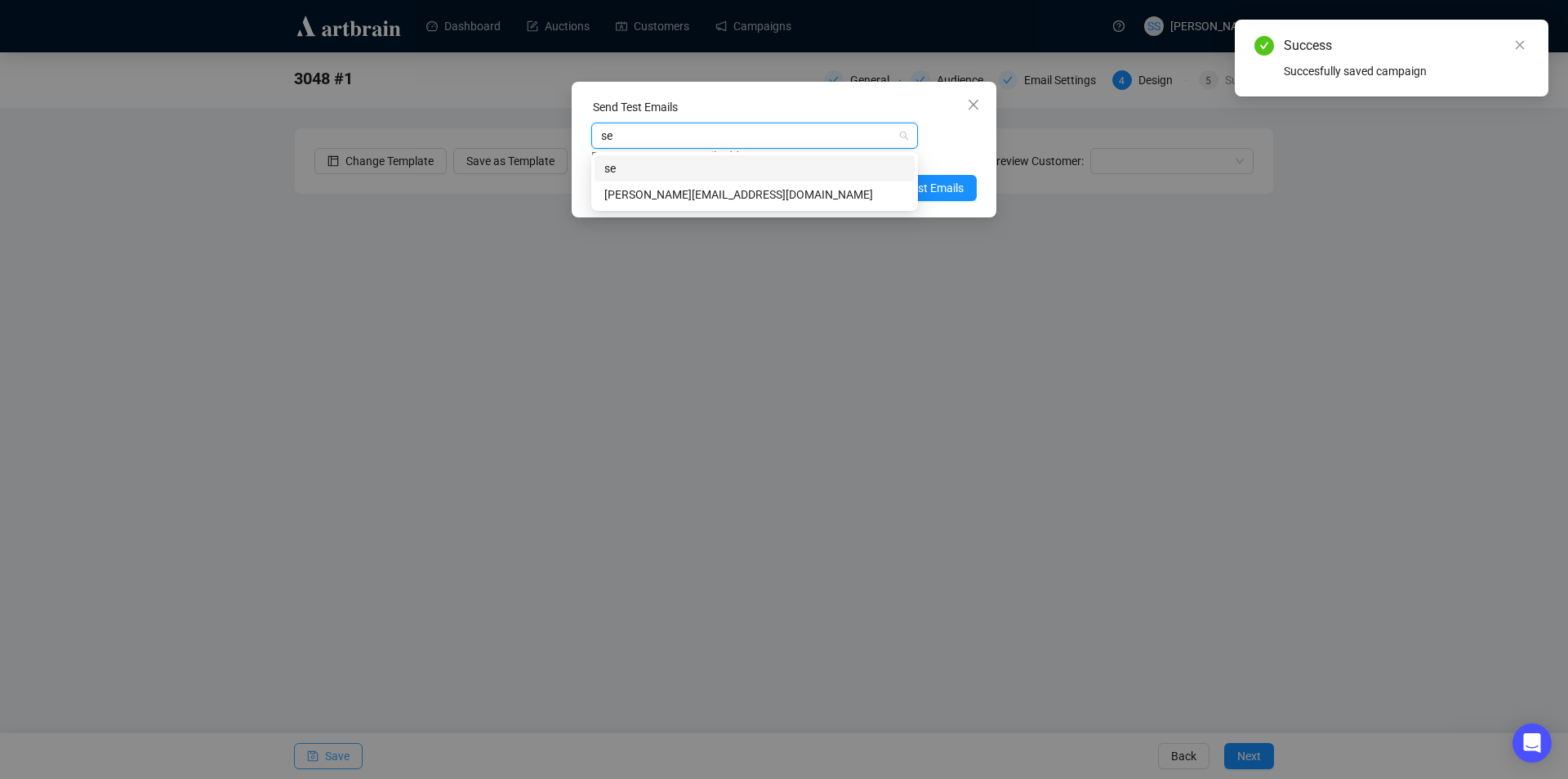
type input "sea"
click at [647, 187] on div "[PERSON_NAME][EMAIL_ADDRESS][DOMAIN_NAME]" at bounding box center [755, 194] width 300 height 18
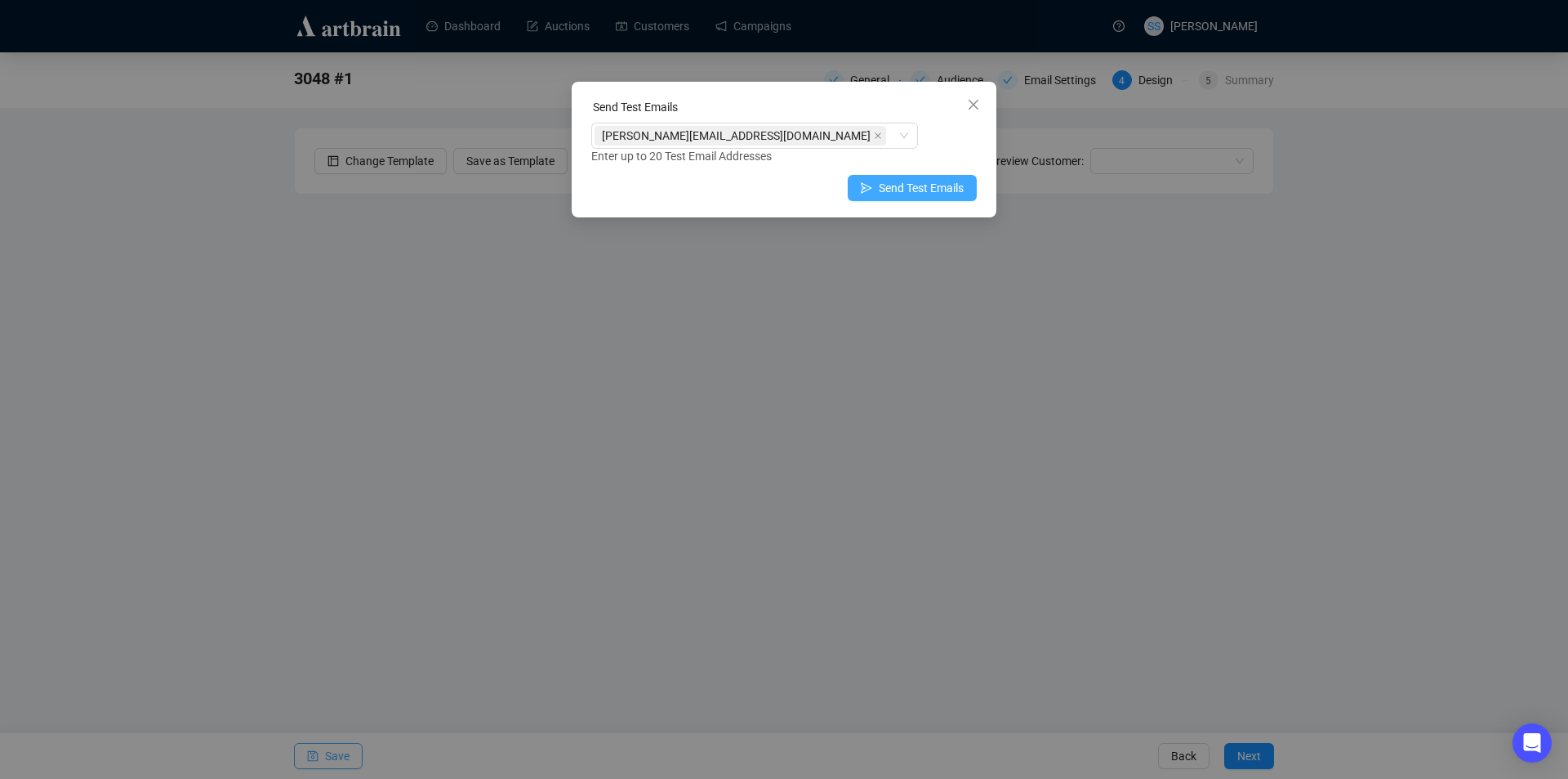
click at [939, 183] on span "Send Test Emails" at bounding box center [922, 188] width 85 height 18
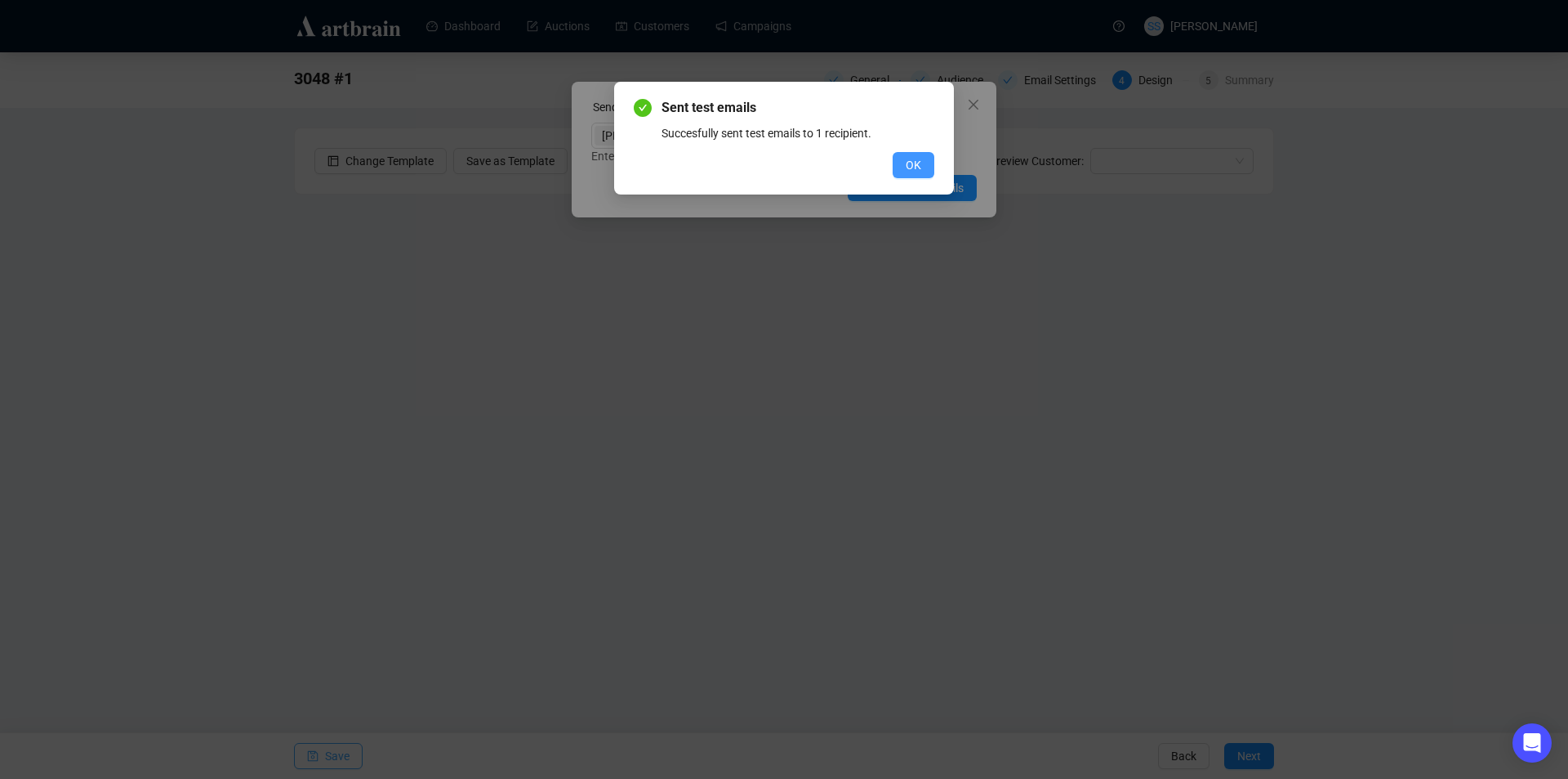
drag, startPoint x: 912, startPoint y: 167, endPoint x: 886, endPoint y: 177, distance: 27.9
click at [912, 166] on span "OK" at bounding box center [914, 164] width 15 height 18
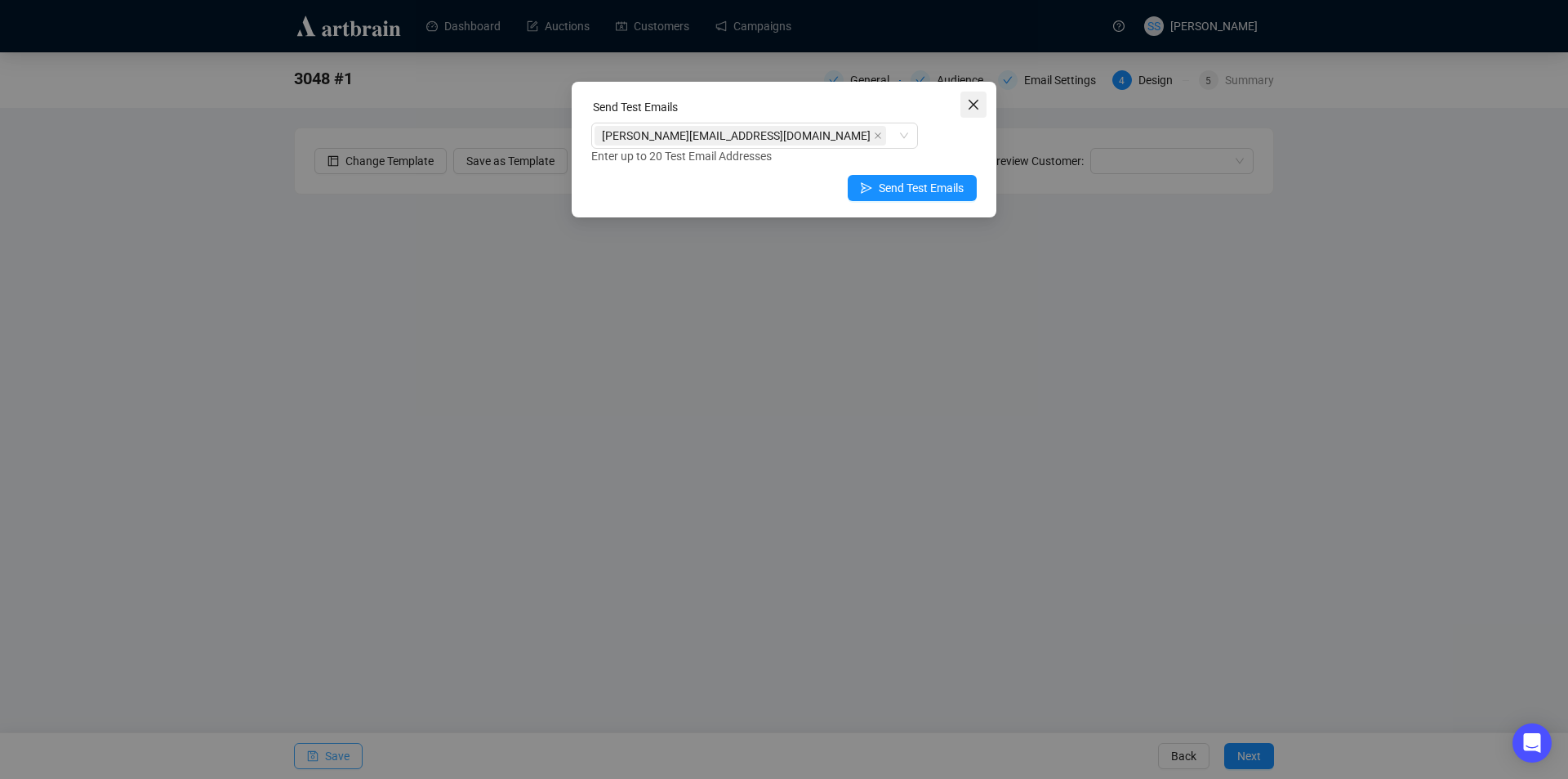
click at [967, 103] on icon "close" at bounding box center [974, 104] width 14 height 14
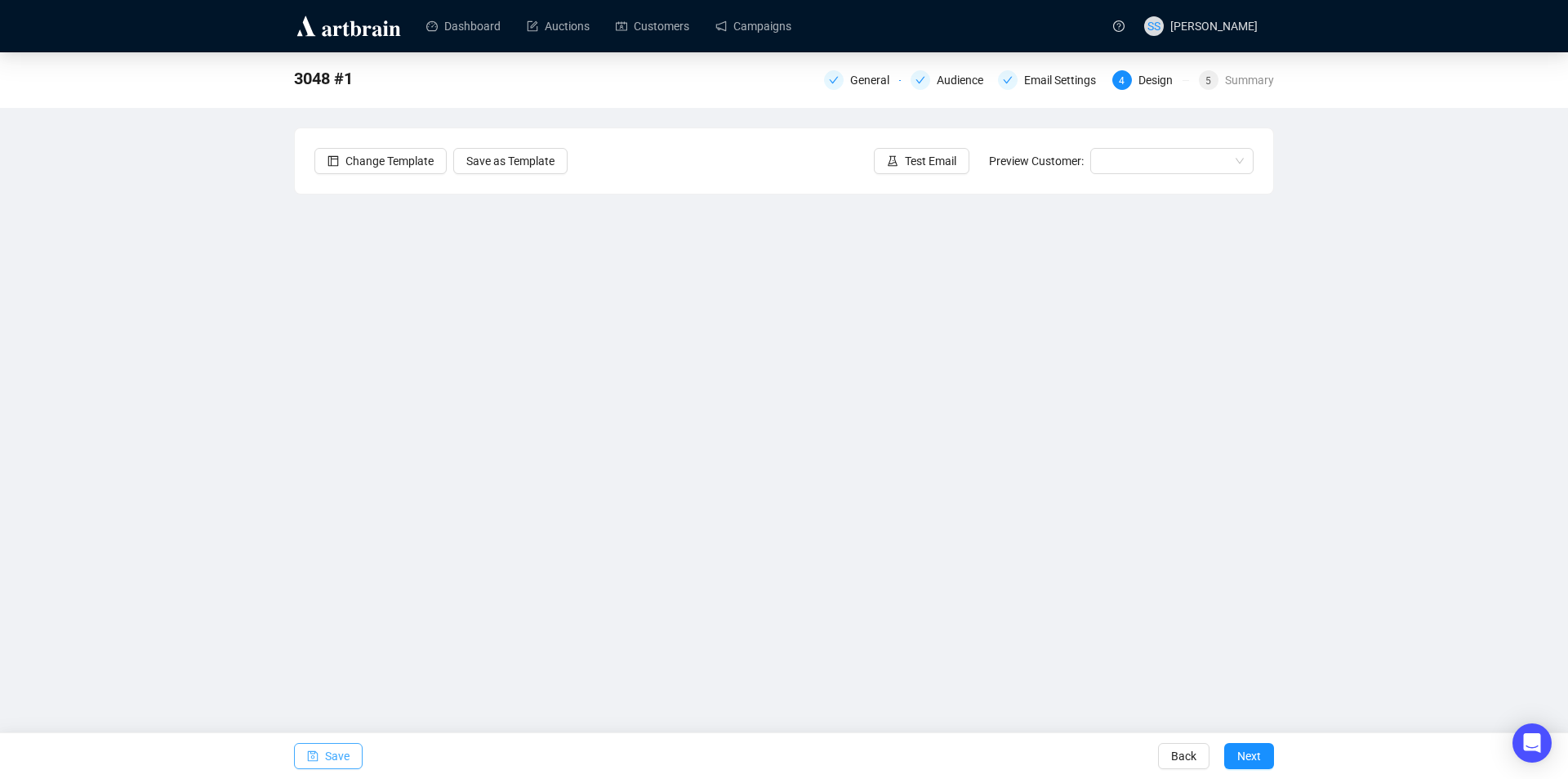
click at [332, 754] on span "Save" at bounding box center [336, 755] width 24 height 45
click at [936, 166] on span "Test Email" at bounding box center [930, 160] width 51 height 18
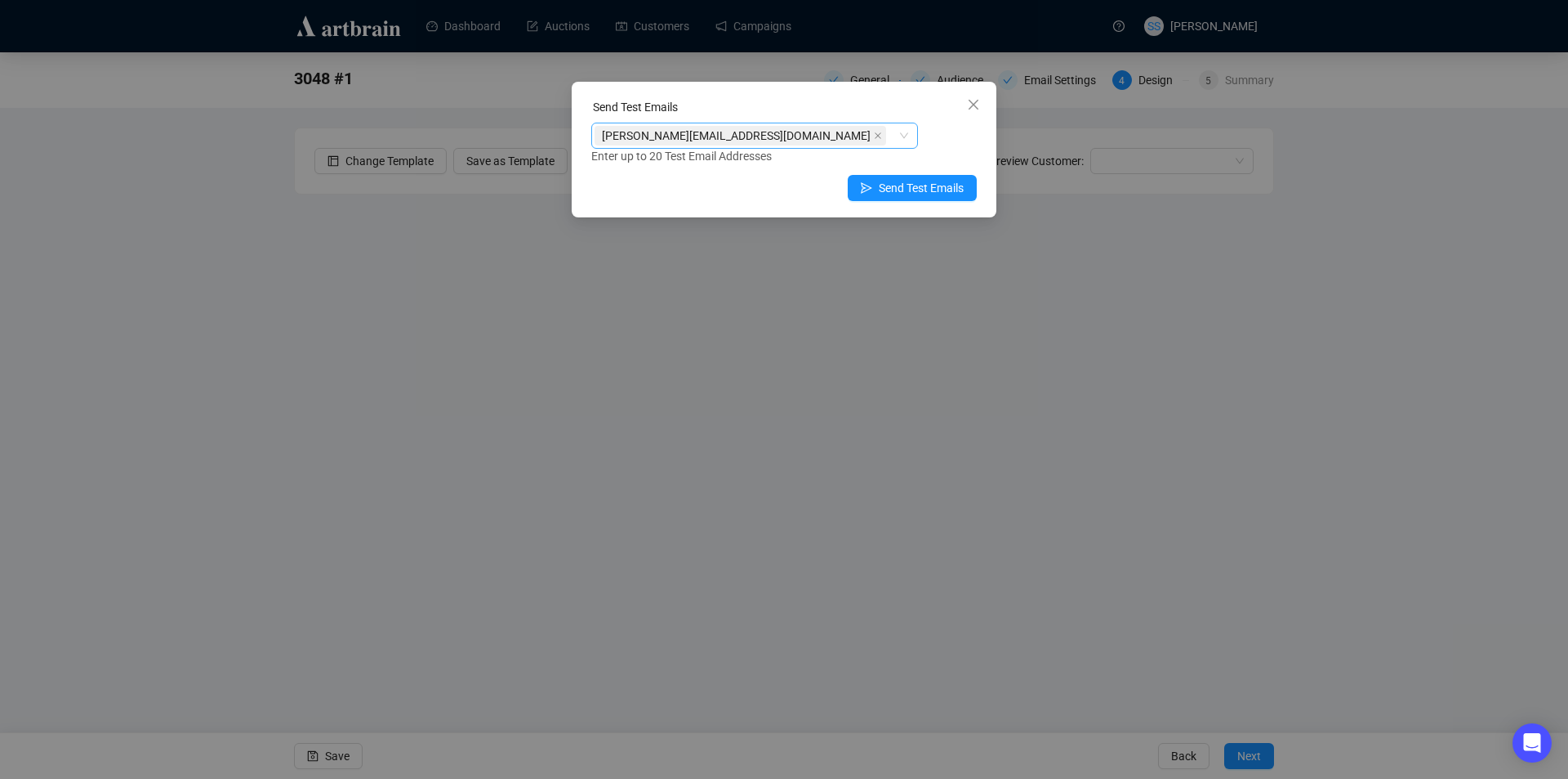
click at [764, 138] on div "[PERSON_NAME][EMAIL_ADDRESS][DOMAIN_NAME]" at bounding box center [747, 136] width 303 height 23
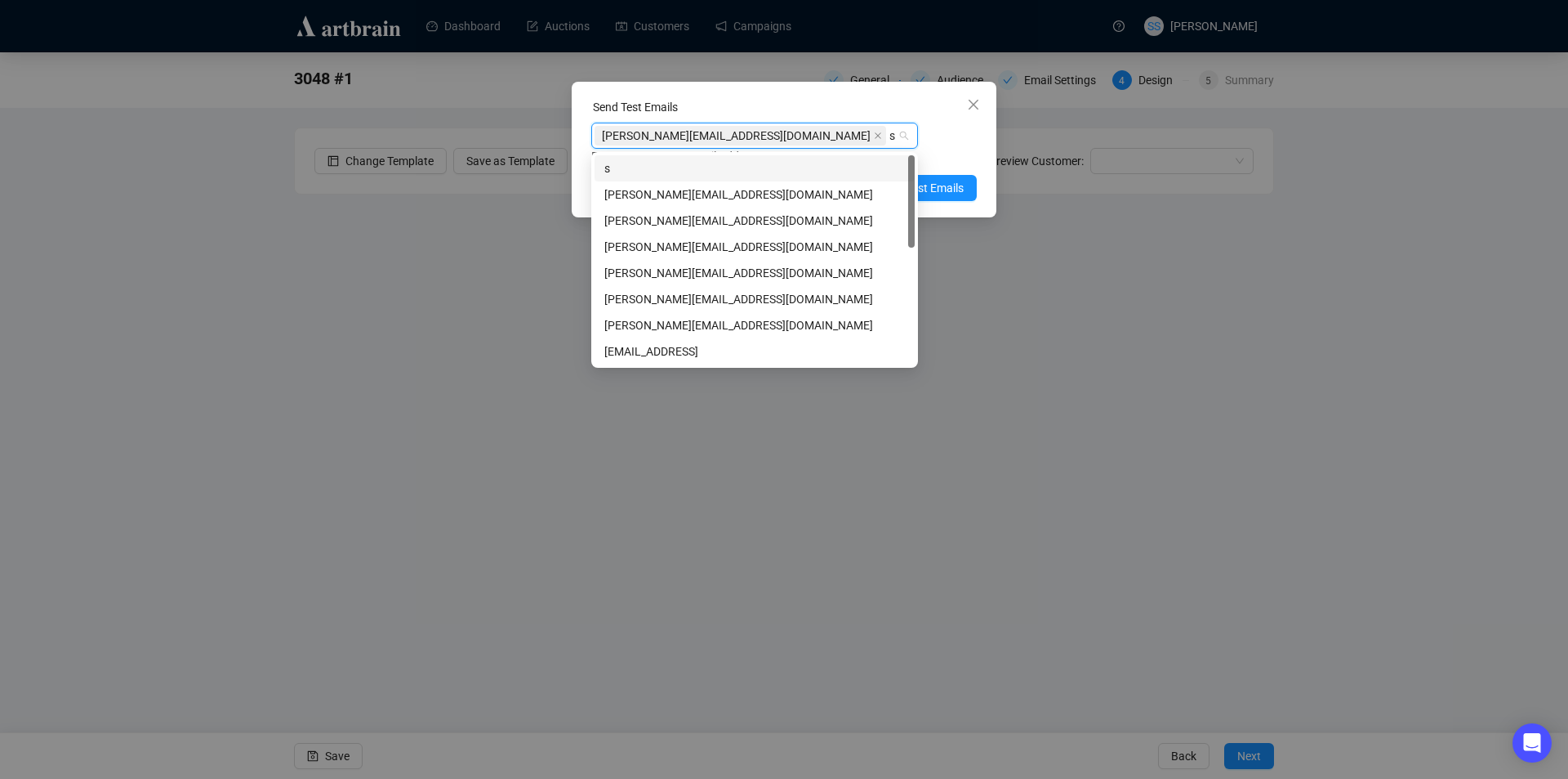
type input "sh"
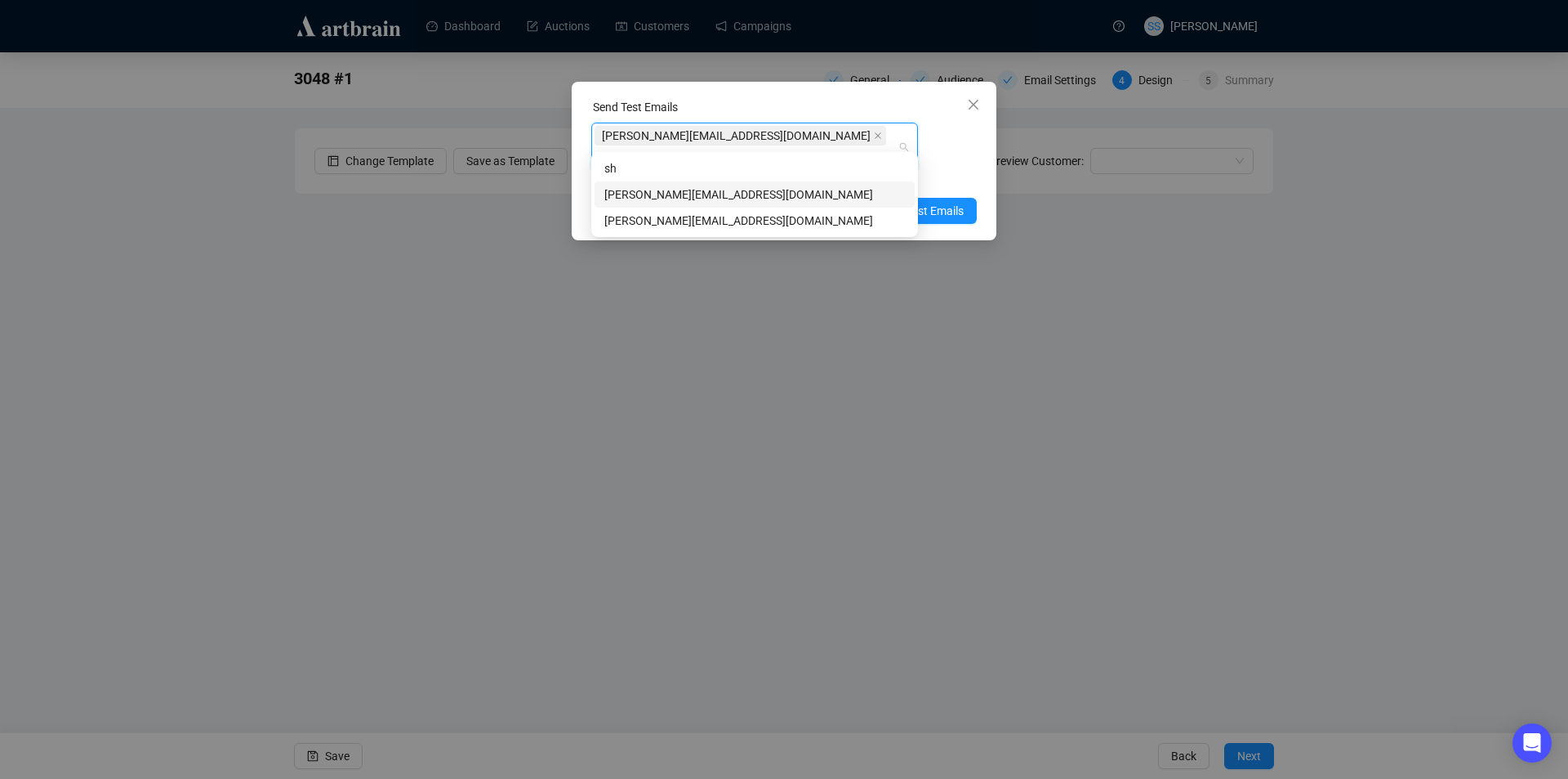
click at [701, 186] on div "[PERSON_NAME][EMAIL_ADDRESS][DOMAIN_NAME]" at bounding box center [755, 194] width 320 height 26
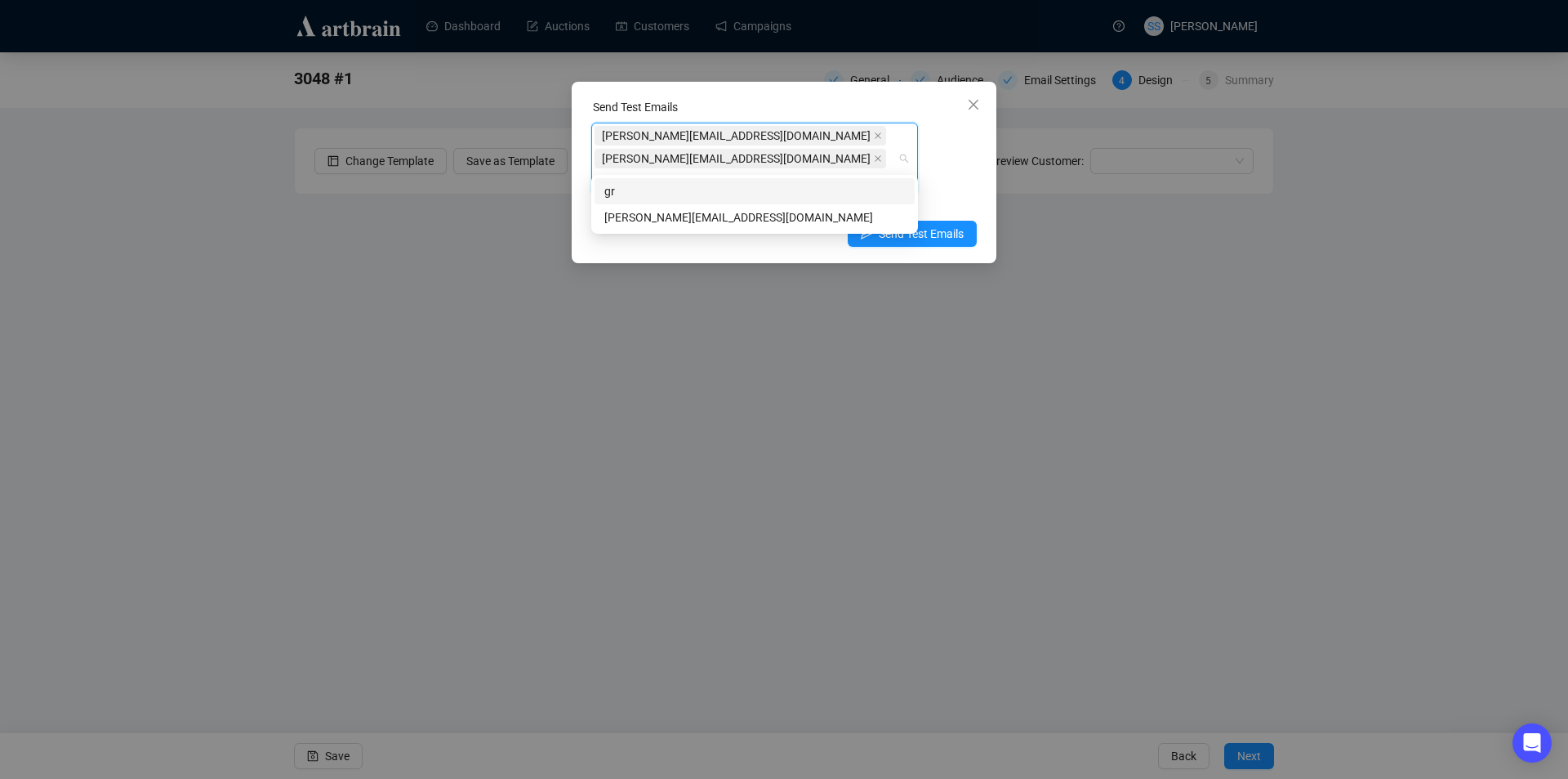
type input "gre"
click at [688, 215] on div "[PERSON_NAME][EMAIL_ADDRESS][DOMAIN_NAME]" at bounding box center [755, 217] width 300 height 18
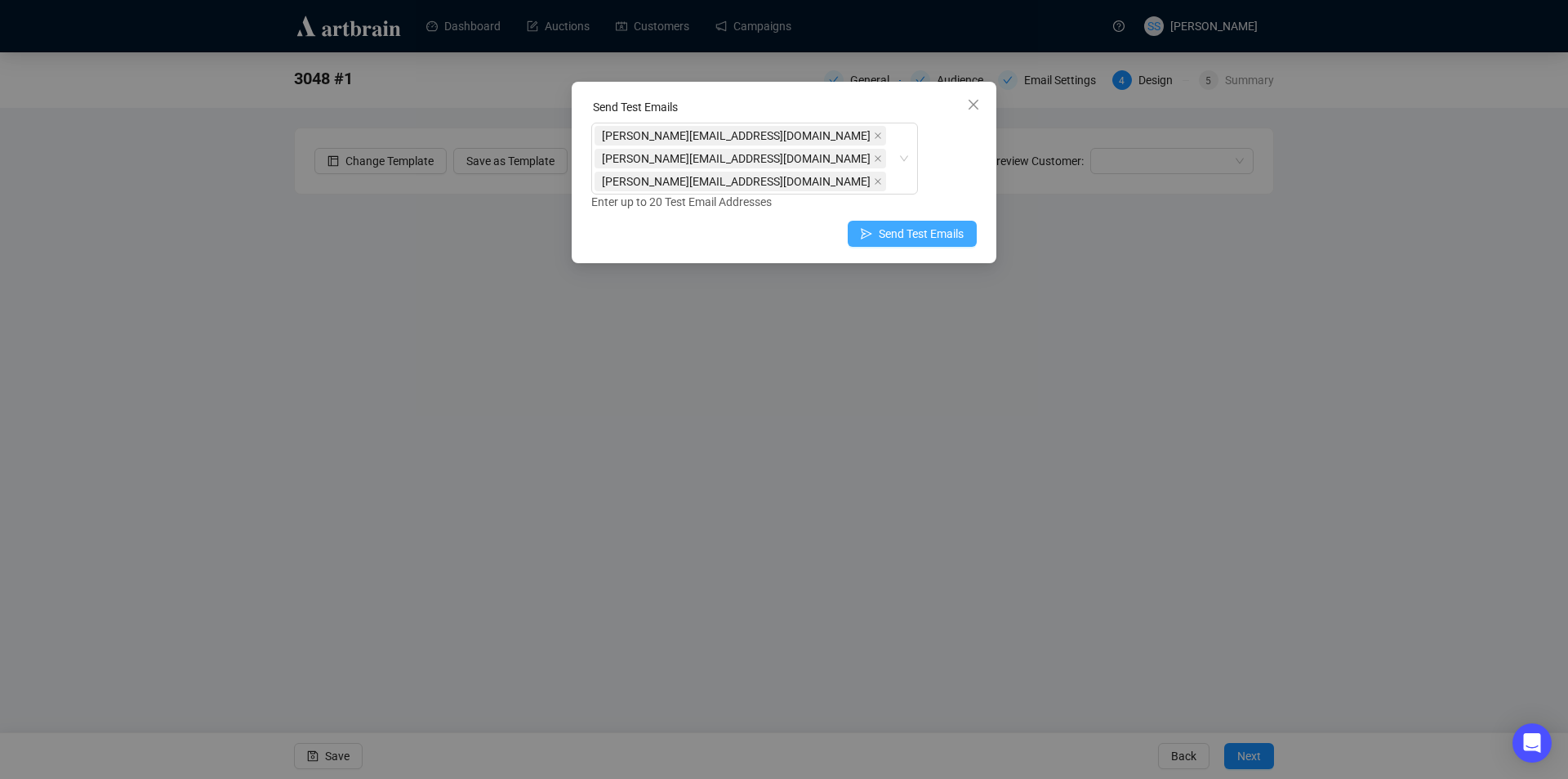
click at [934, 225] on span "Send Test Emails" at bounding box center [922, 234] width 85 height 18
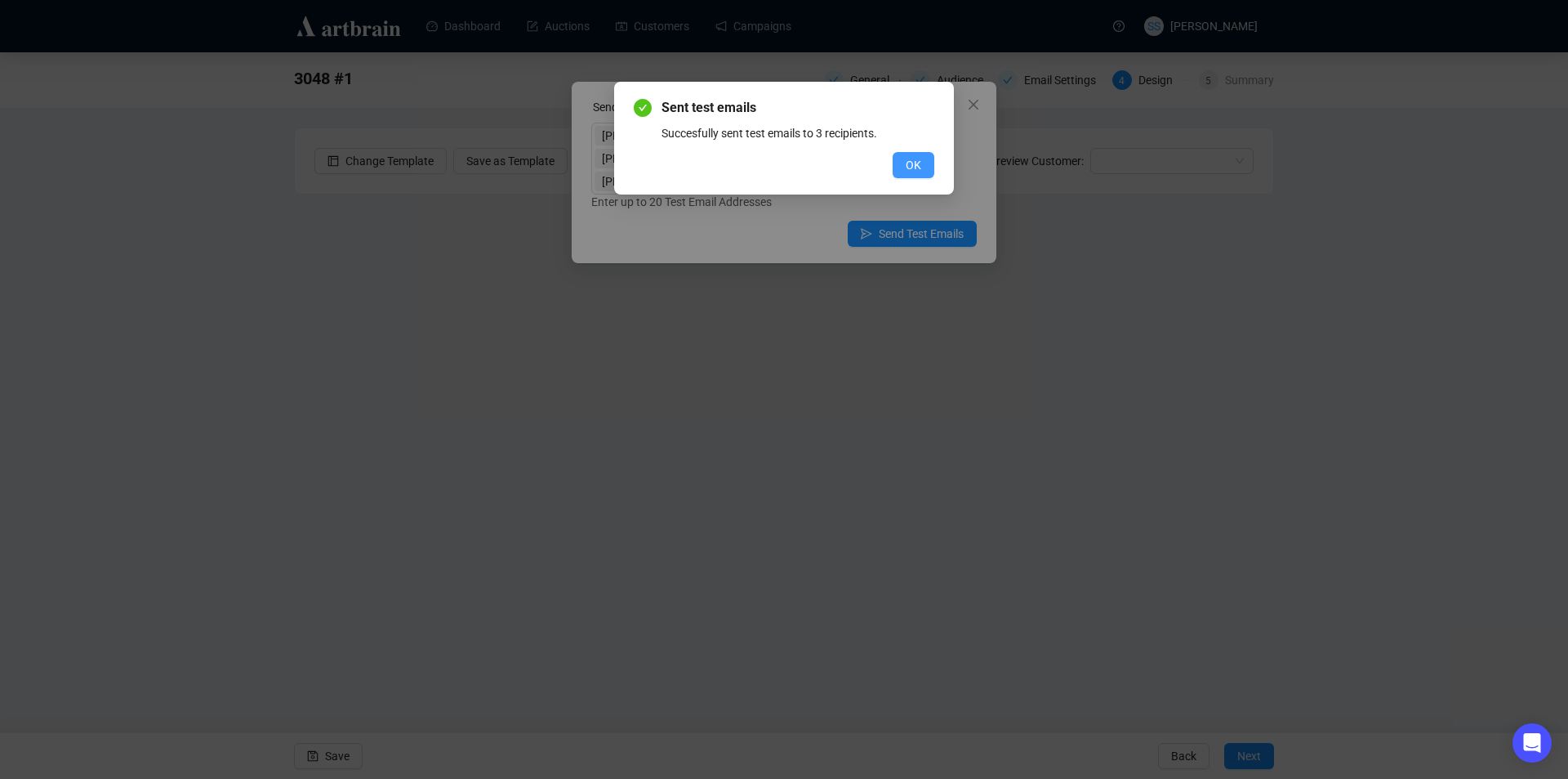
click at [905, 166] on button "OK" at bounding box center [913, 164] width 42 height 26
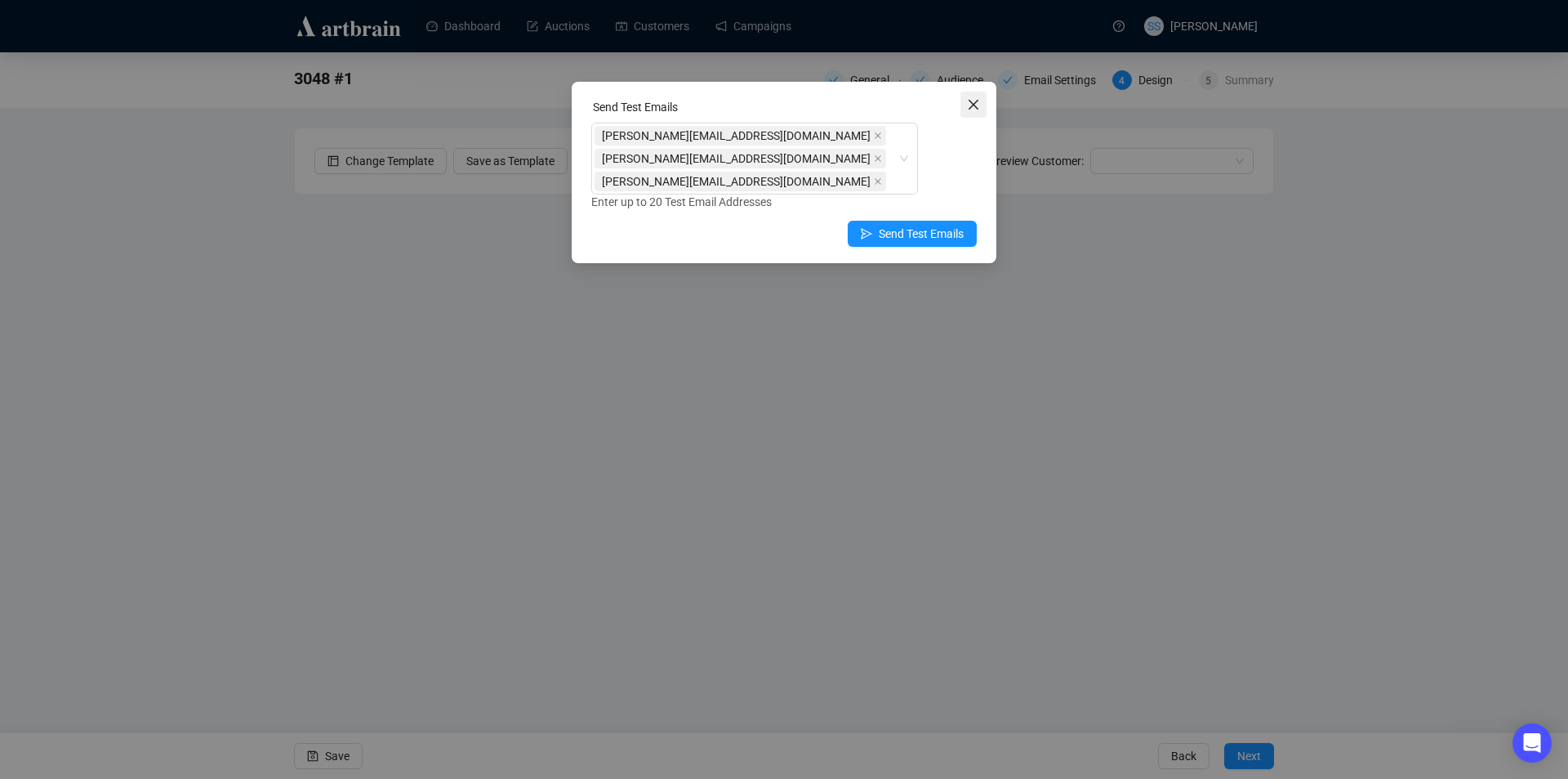
click at [969, 100] on icon "close" at bounding box center [974, 104] width 14 height 14
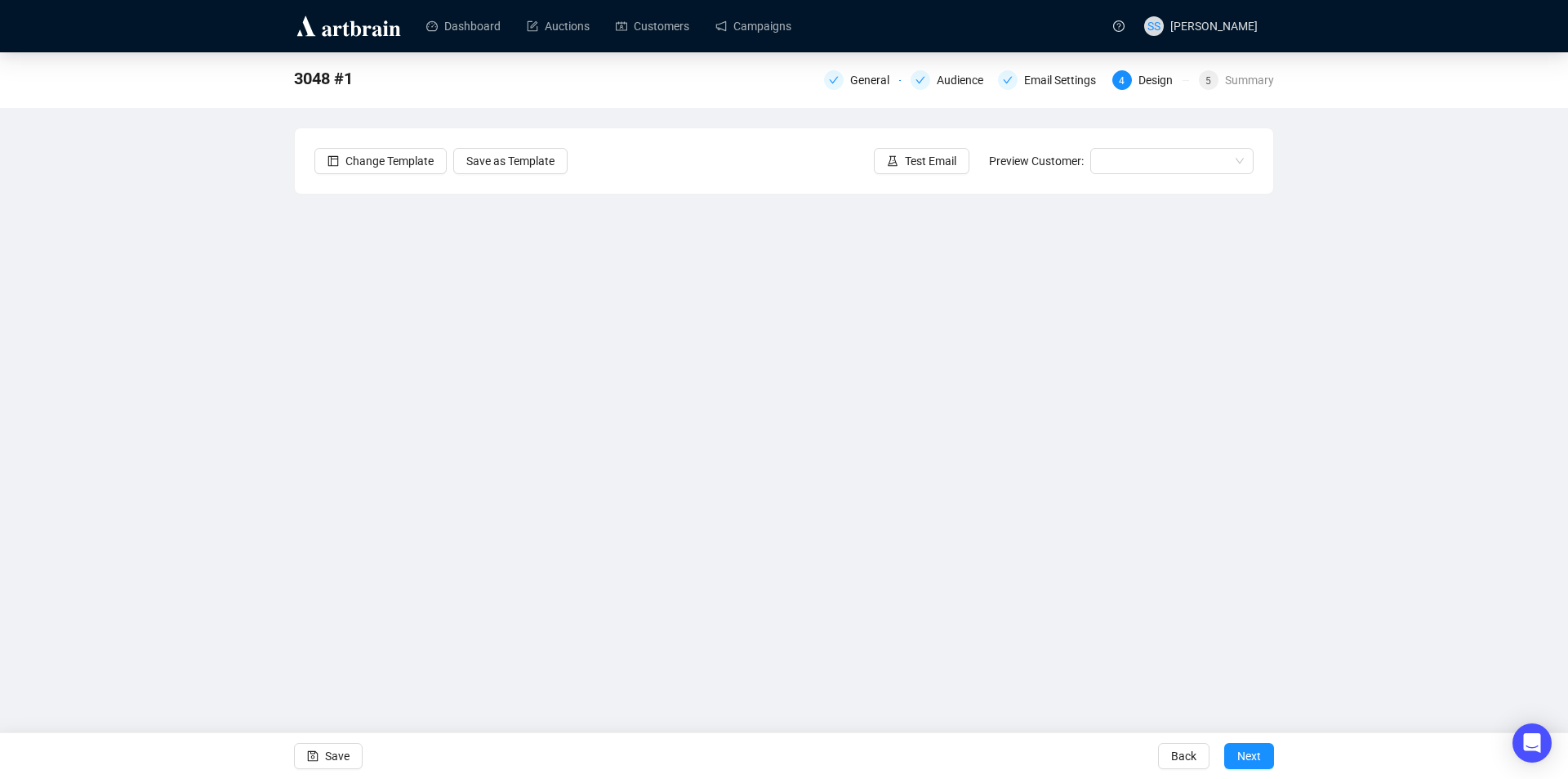
click at [176, 277] on div "3048 #1 General Audience Email Settings 4 Design 5 Summary Change Template Save…" at bounding box center [784, 364] width 1568 height 625
